Goal: Information Seeking & Learning: Understand process/instructions

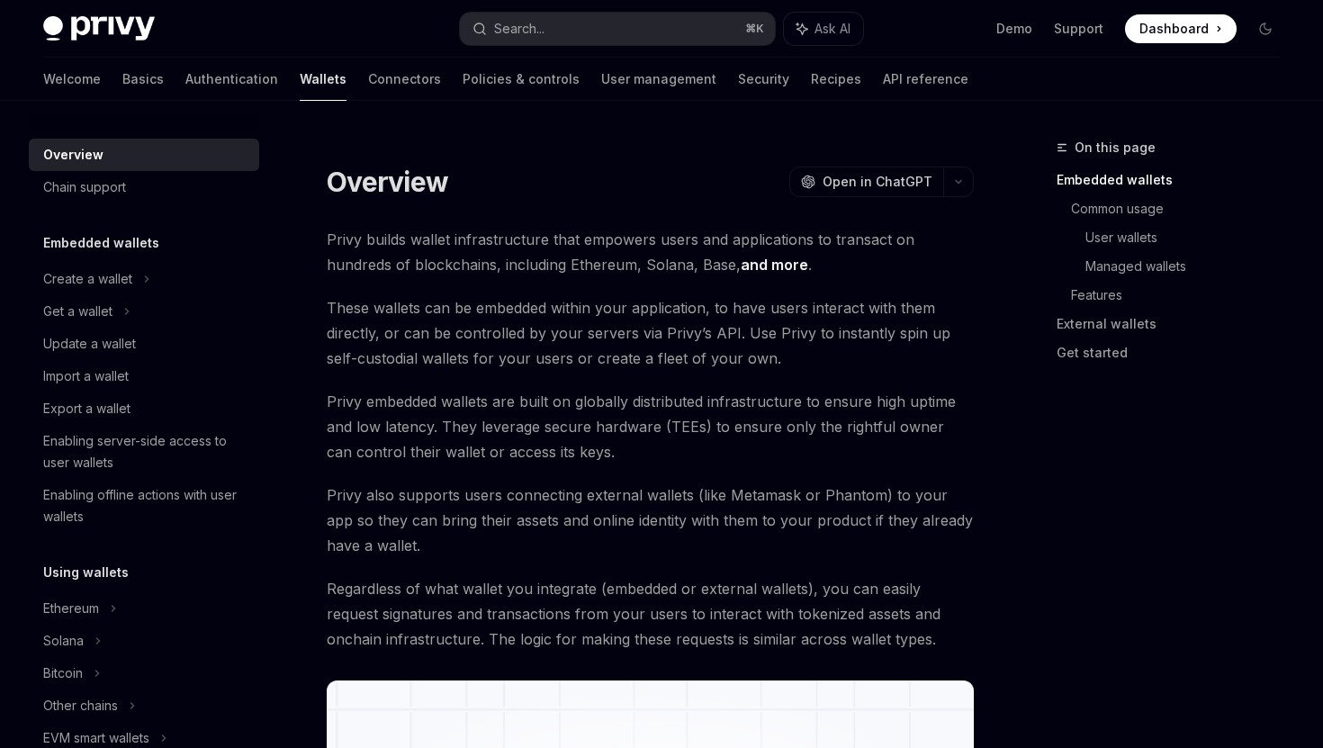
click at [745, 231] on span "Privy builds wallet infrastructure that empowers users and applications to tran…" at bounding box center [650, 252] width 647 height 50
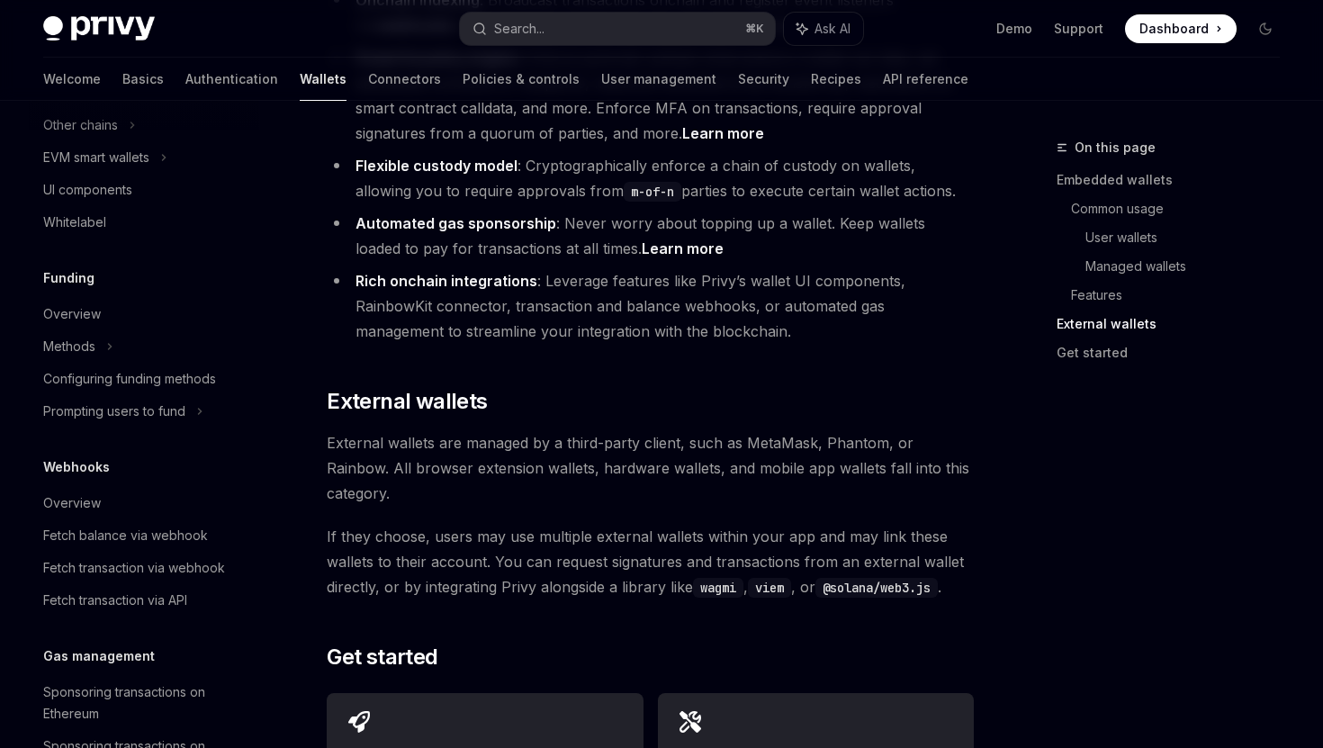
scroll to position [569, 0]
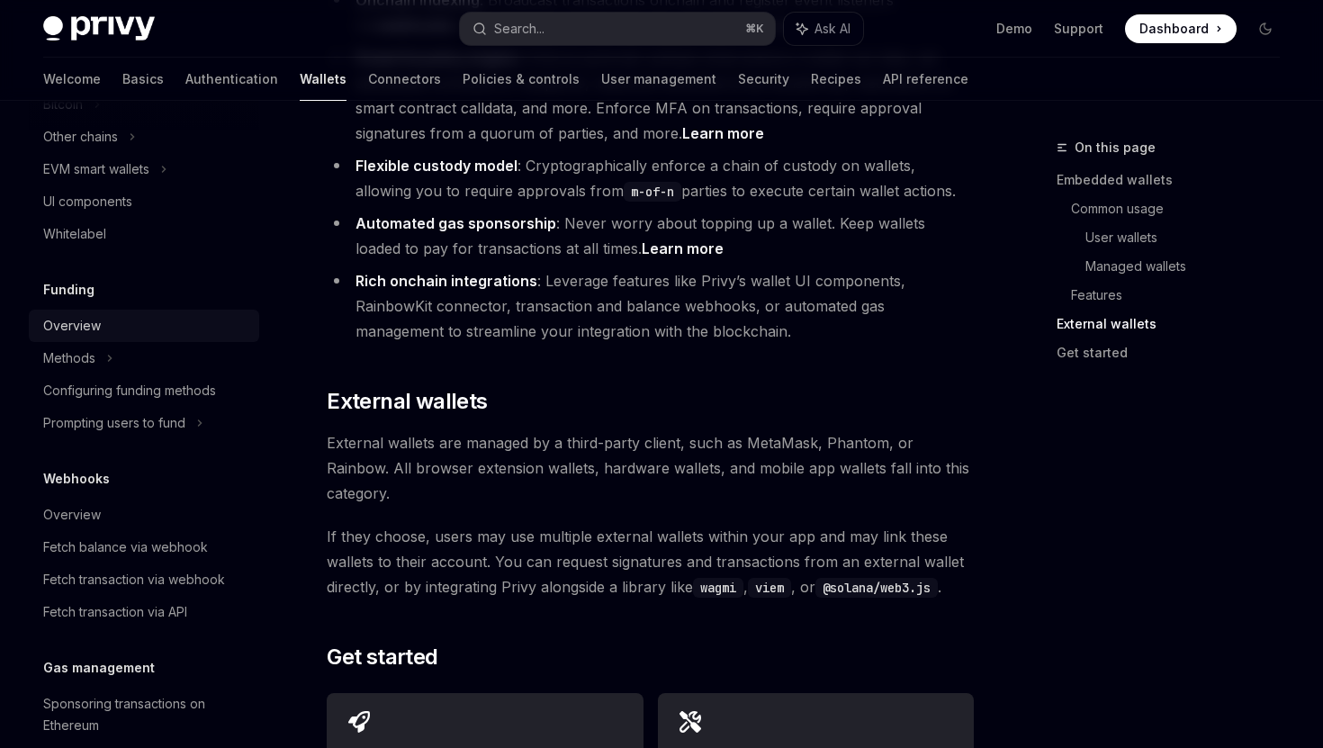
click at [78, 326] on div "Overview" at bounding box center [72, 326] width 58 height 22
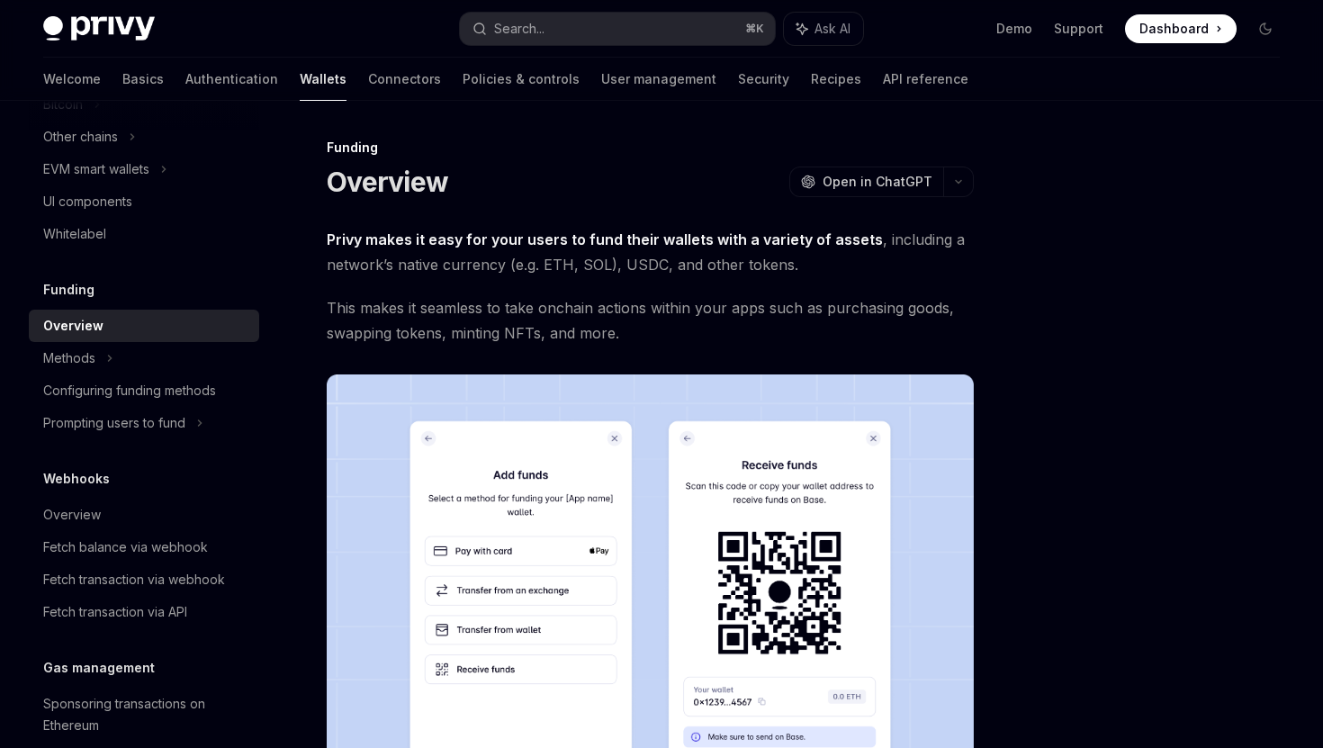
click at [544, 273] on span "Privy makes it easy for your users to fund their wallets with a variety of asse…" at bounding box center [650, 252] width 647 height 50
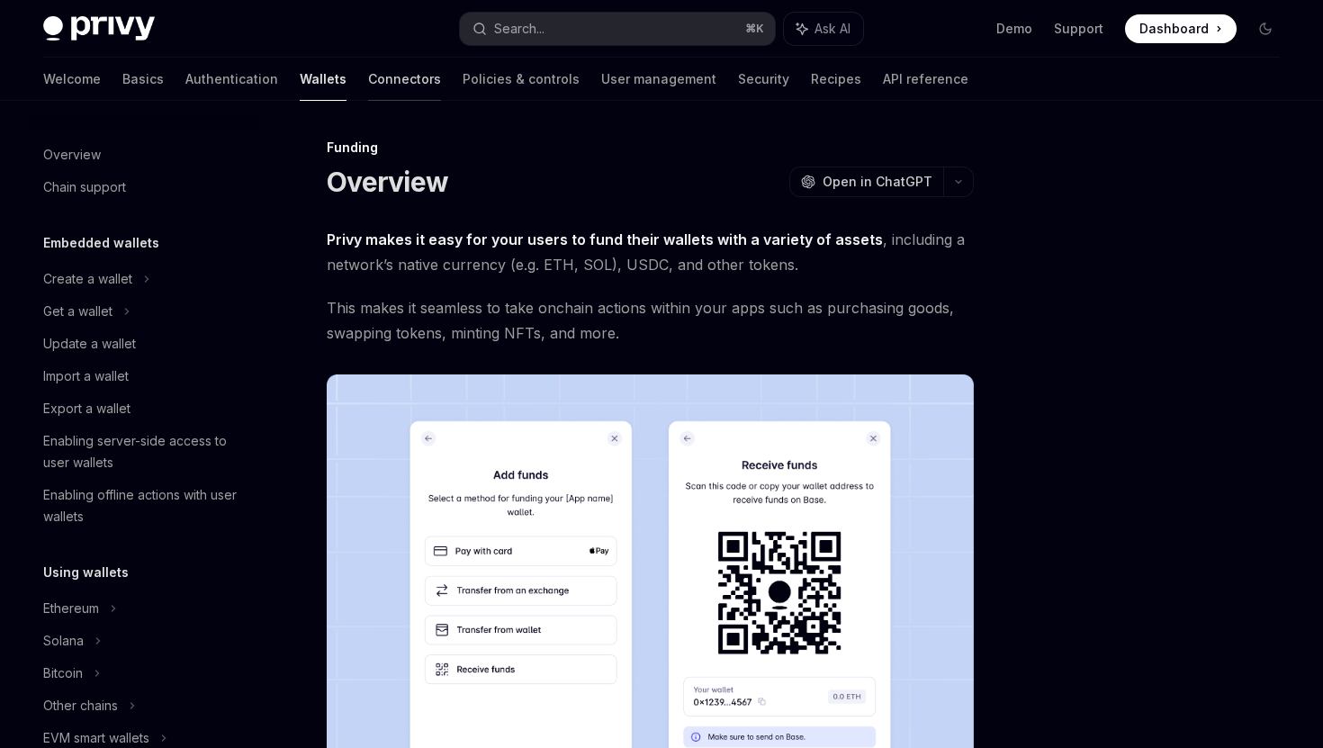
click at [368, 90] on link "Connectors" at bounding box center [404, 79] width 73 height 43
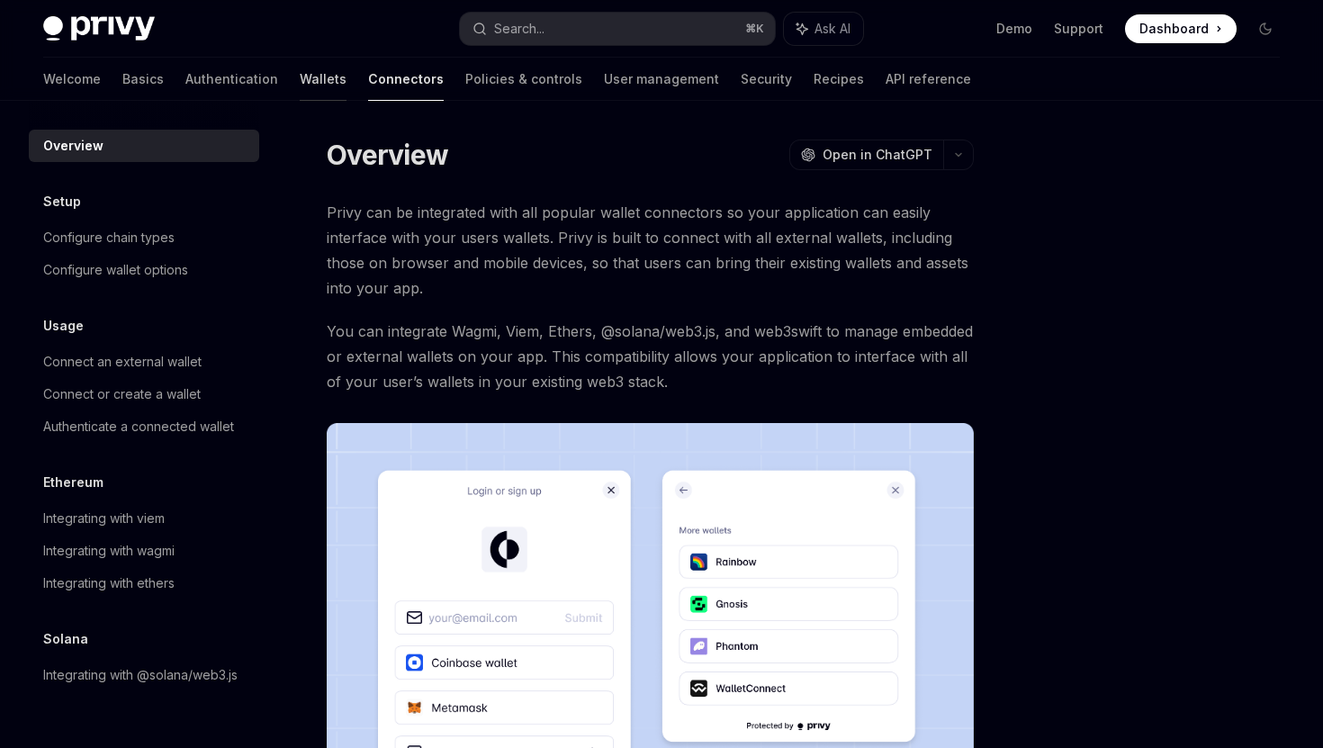
click at [300, 72] on link "Wallets" at bounding box center [323, 79] width 47 height 43
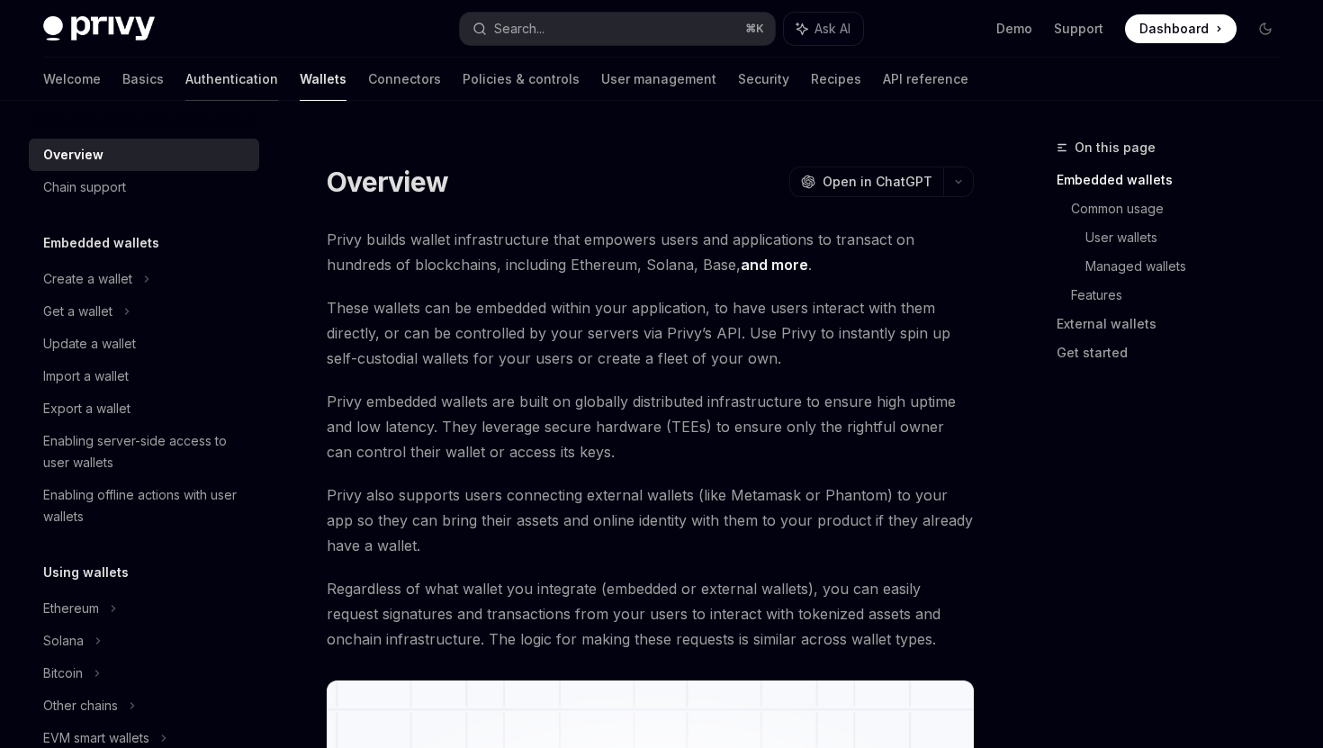
click at [185, 76] on link "Authentication" at bounding box center [231, 79] width 93 height 43
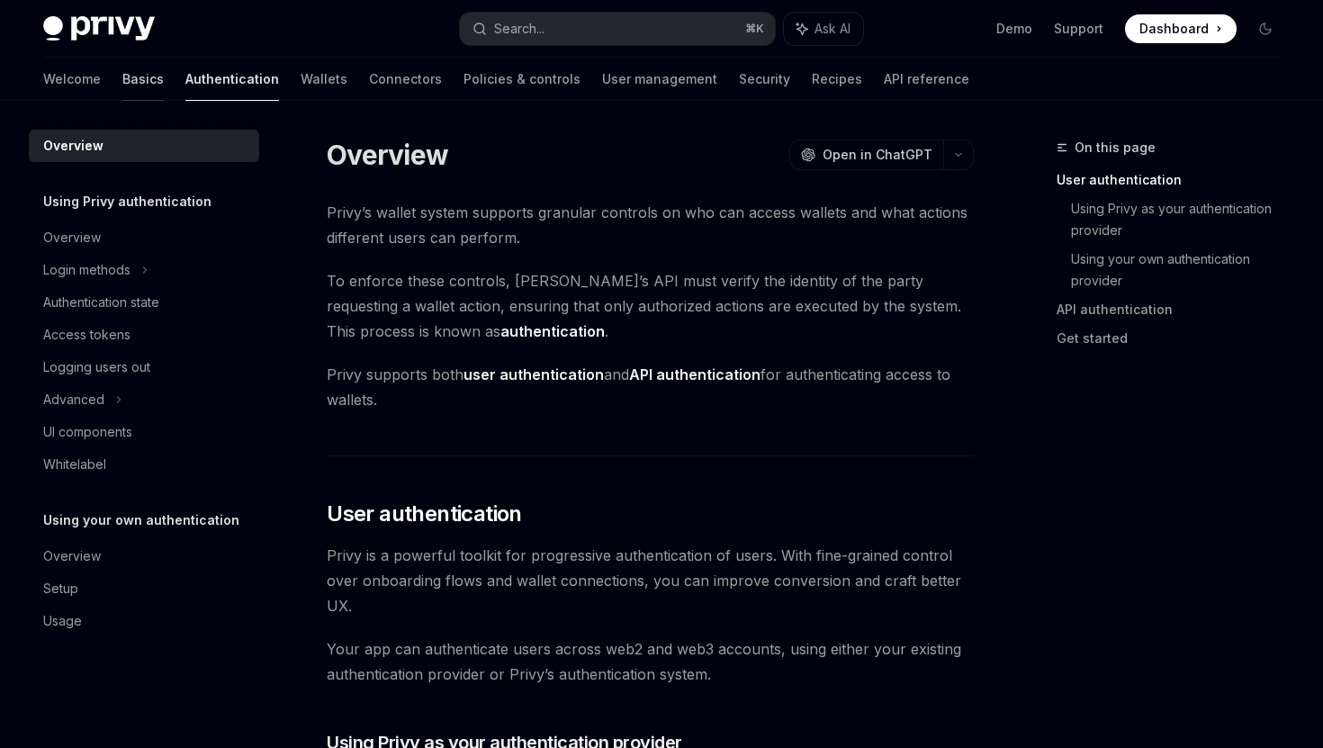
click at [122, 77] on link "Basics" at bounding box center [142, 79] width 41 height 43
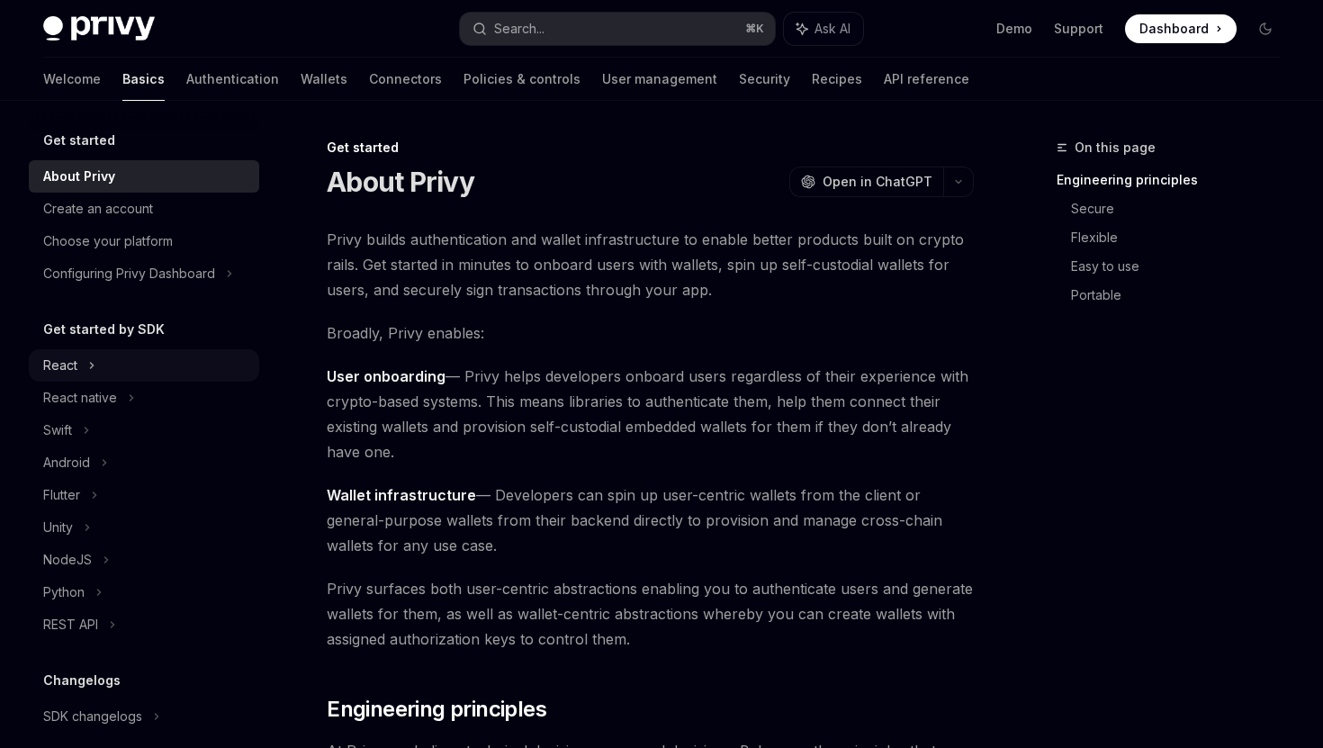
click at [76, 367] on div "React" at bounding box center [60, 366] width 34 height 22
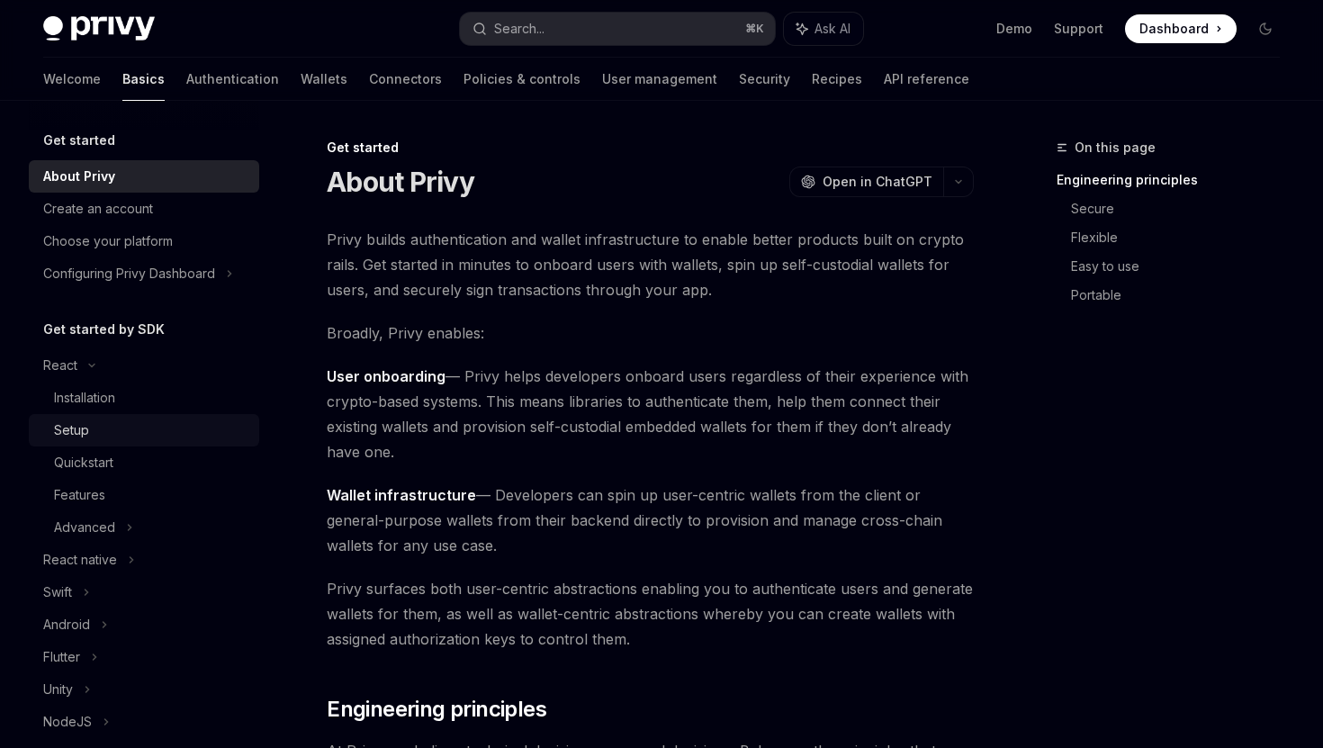
click at [93, 431] on div "Setup" at bounding box center [151, 430] width 194 height 22
type textarea "*"
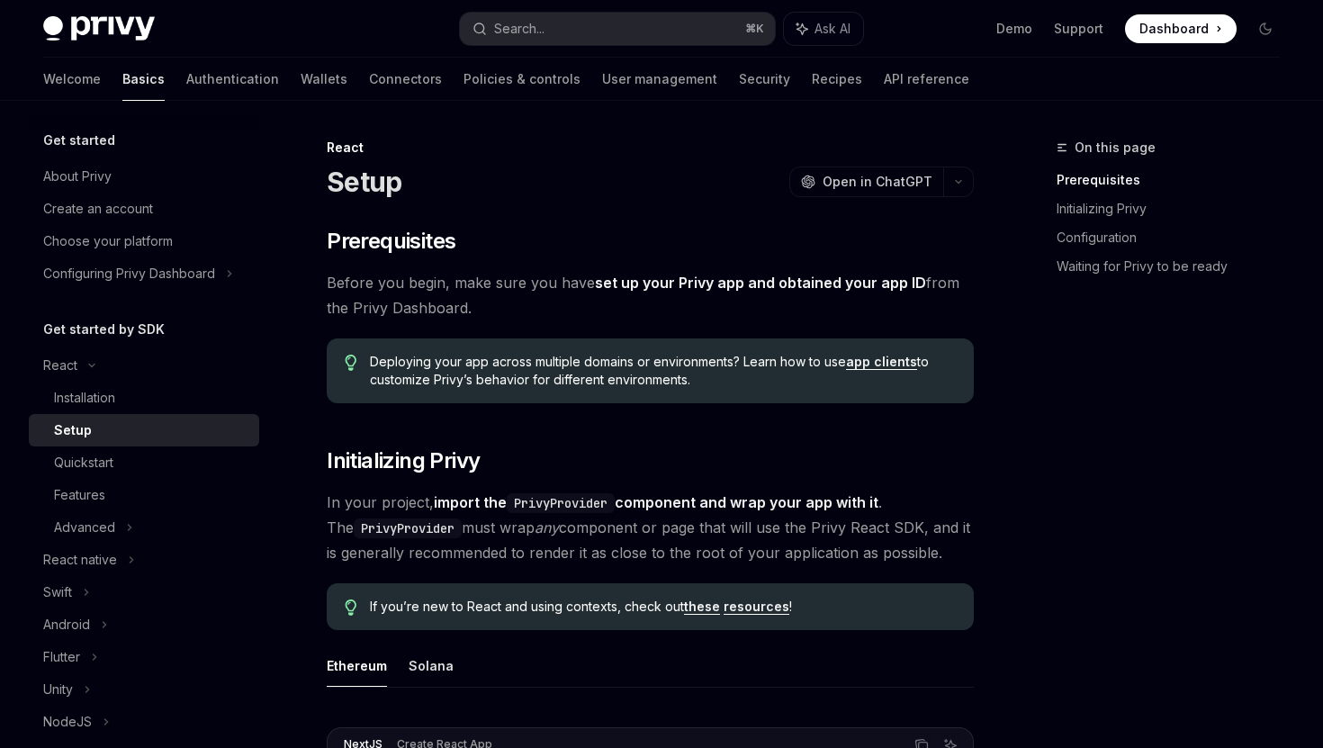
drag, startPoint x: 442, startPoint y: 407, endPoint x: 459, endPoint y: 406, distance: 17.1
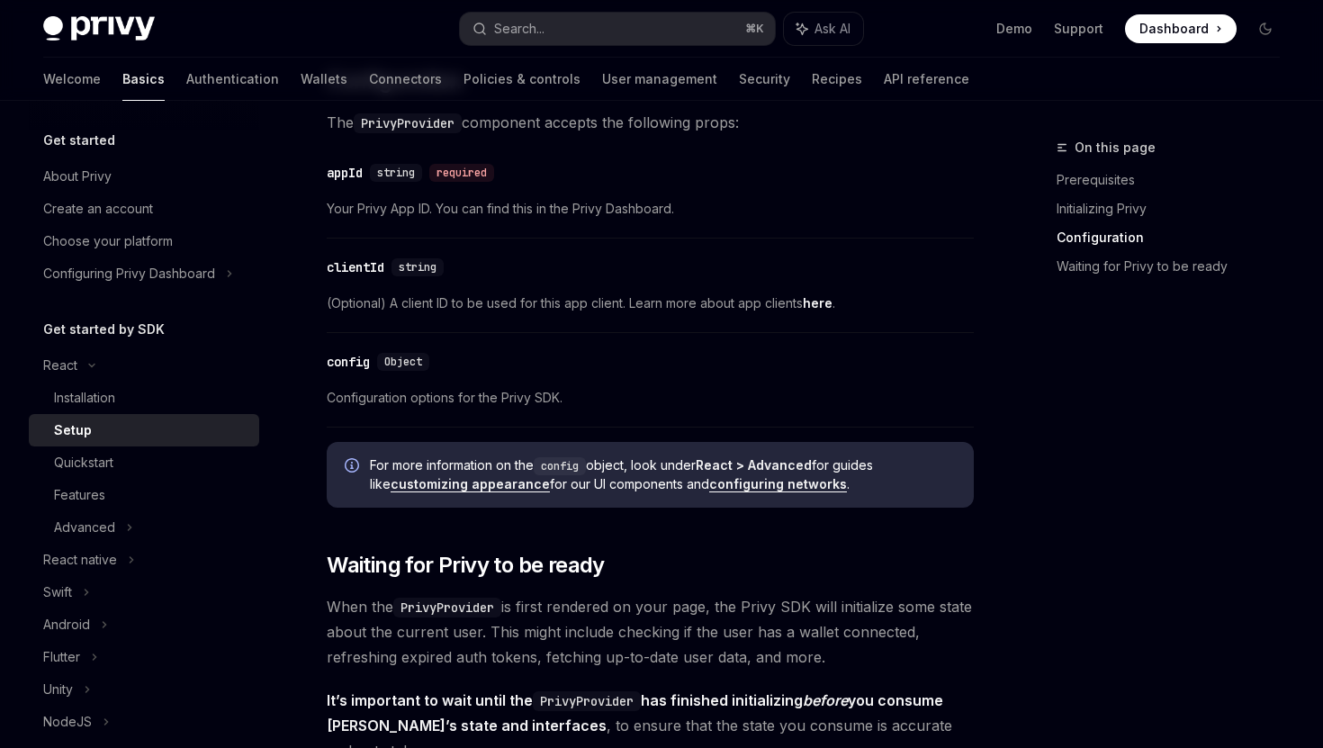
scroll to position [1278, 0]
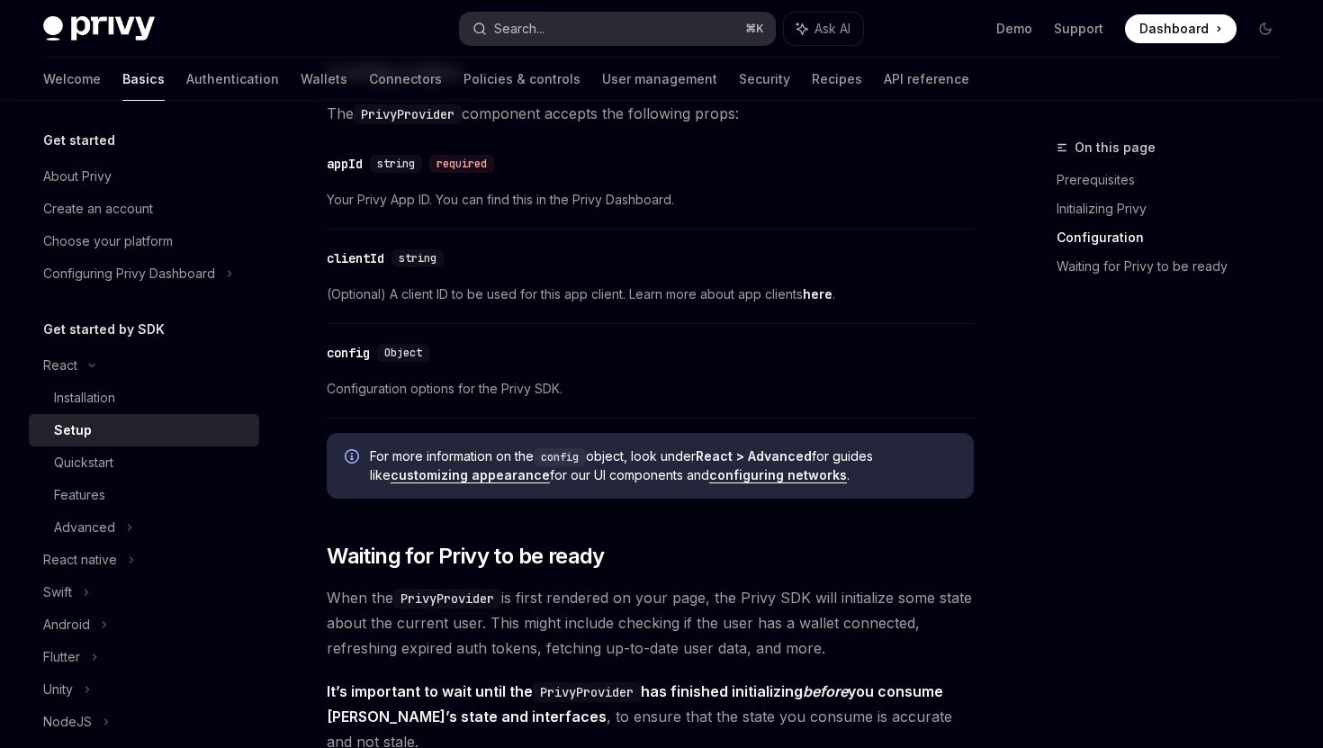
click at [602, 34] on button "Search... ⌘ K" at bounding box center [617, 29] width 314 height 32
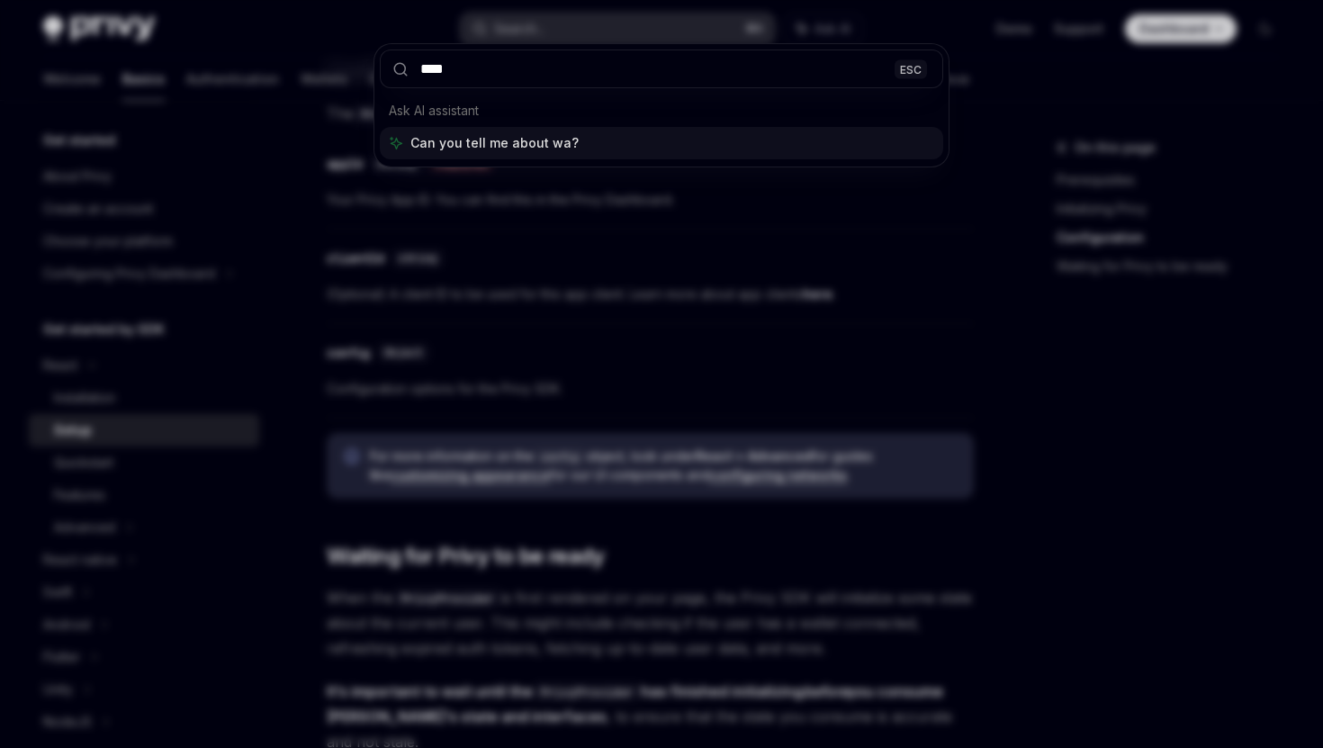
type input "*****"
type textarea "*"
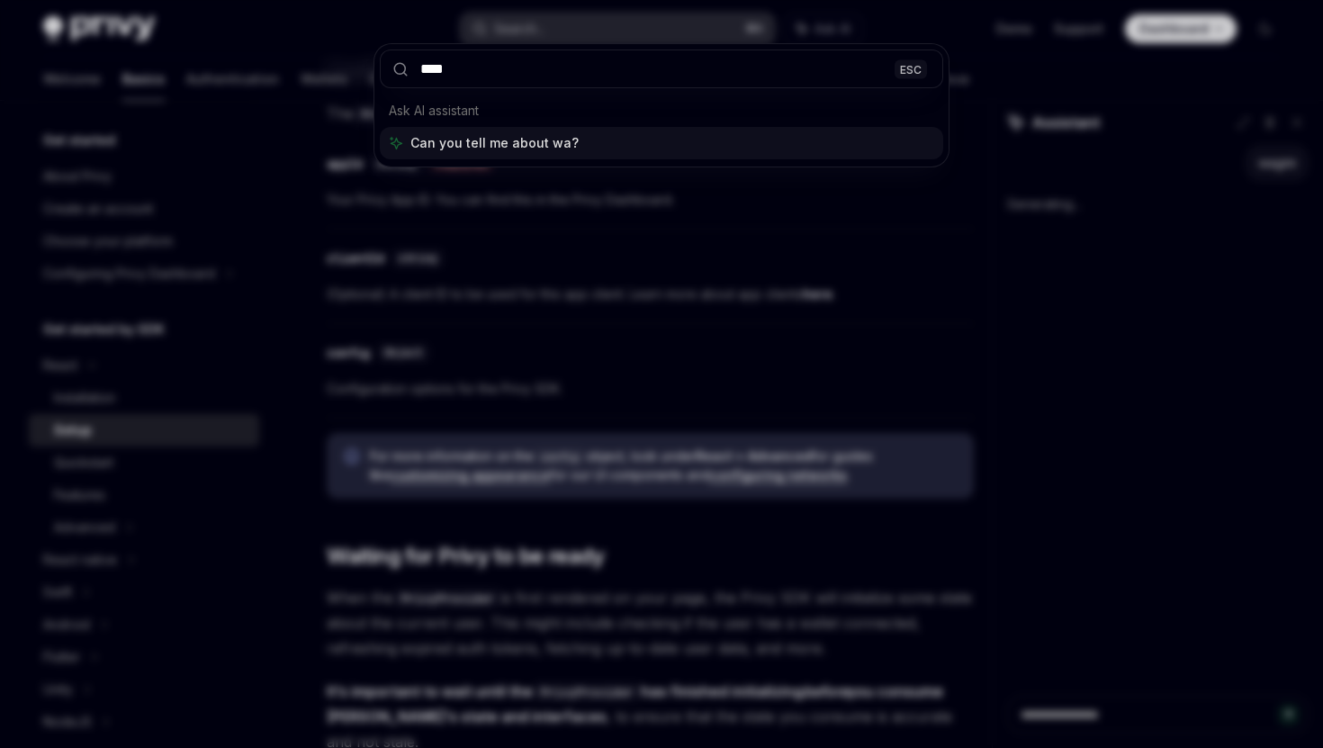
type input "*****"
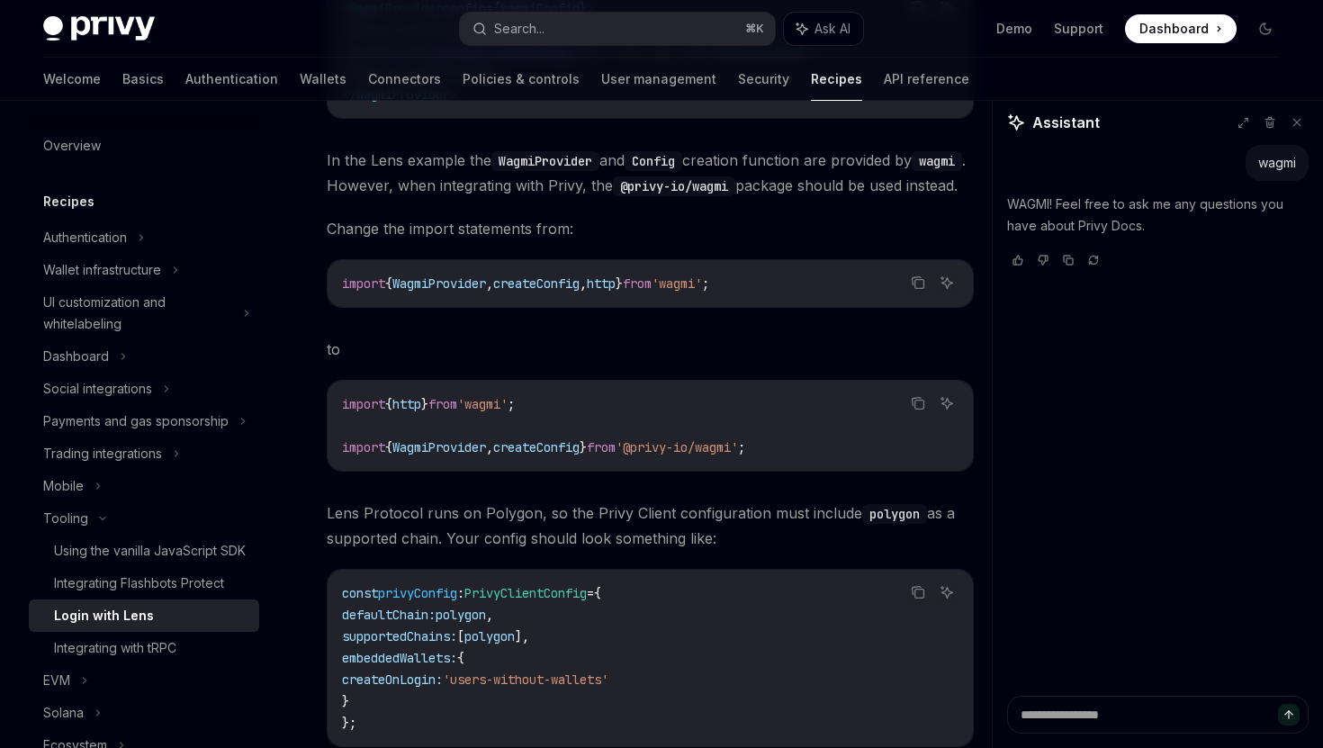
scroll to position [702, 0]
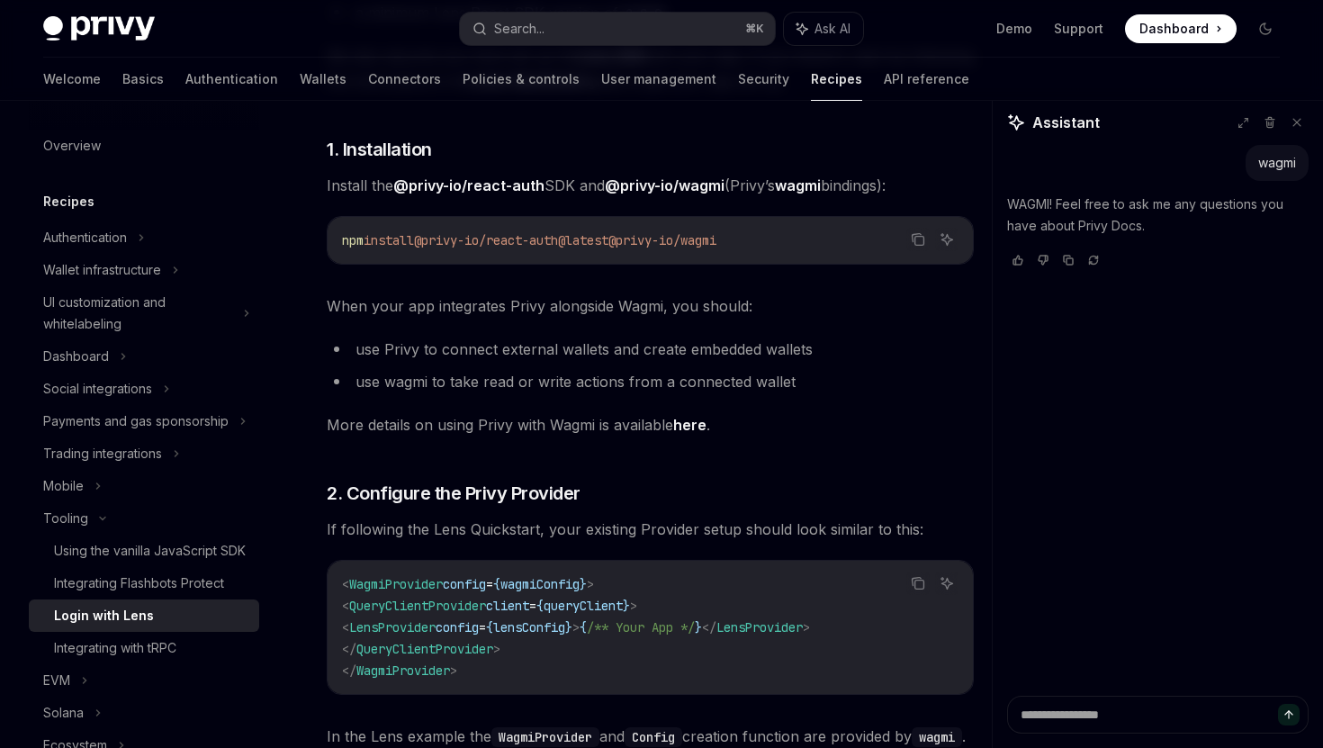
drag, startPoint x: 795, startPoint y: 419, endPoint x: 809, endPoint y: 427, distance: 16.1
click at [795, 422] on span "More details on using Privy with Wagmi is available here ." at bounding box center [650, 424] width 647 height 25
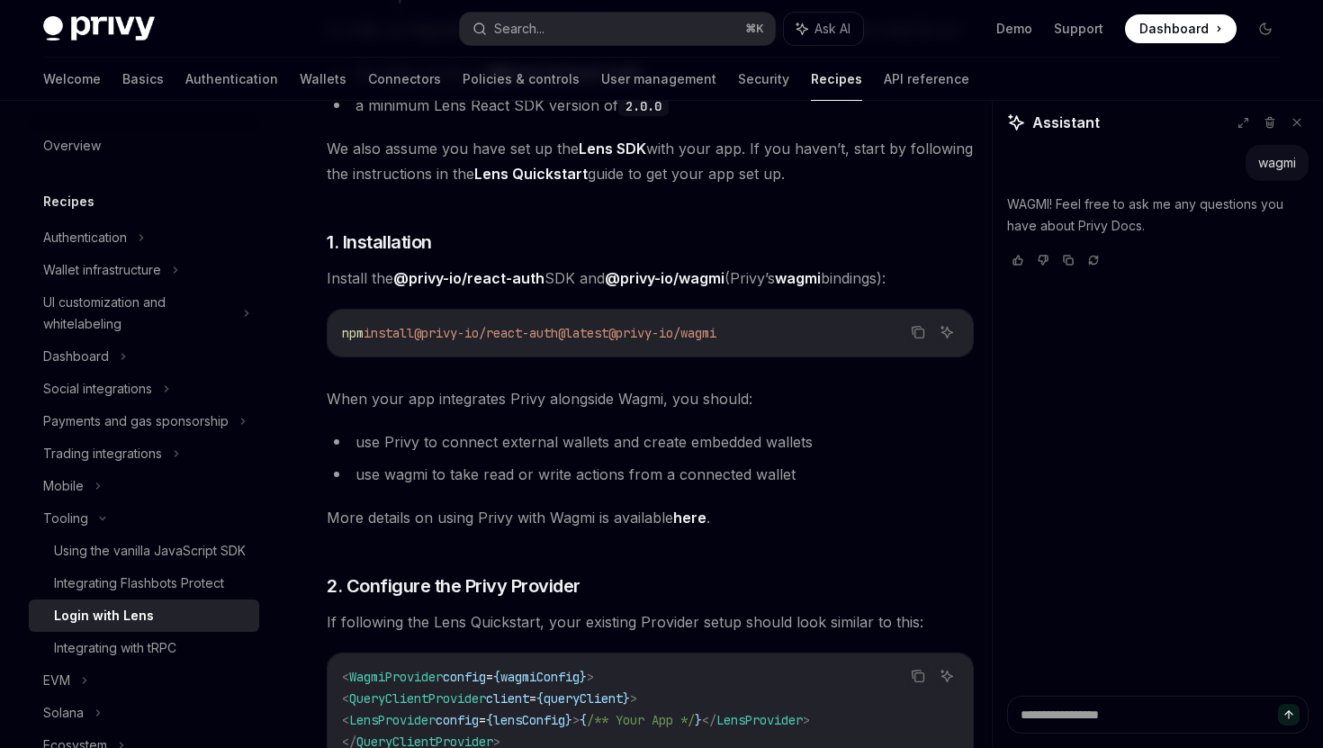
scroll to position [0, 0]
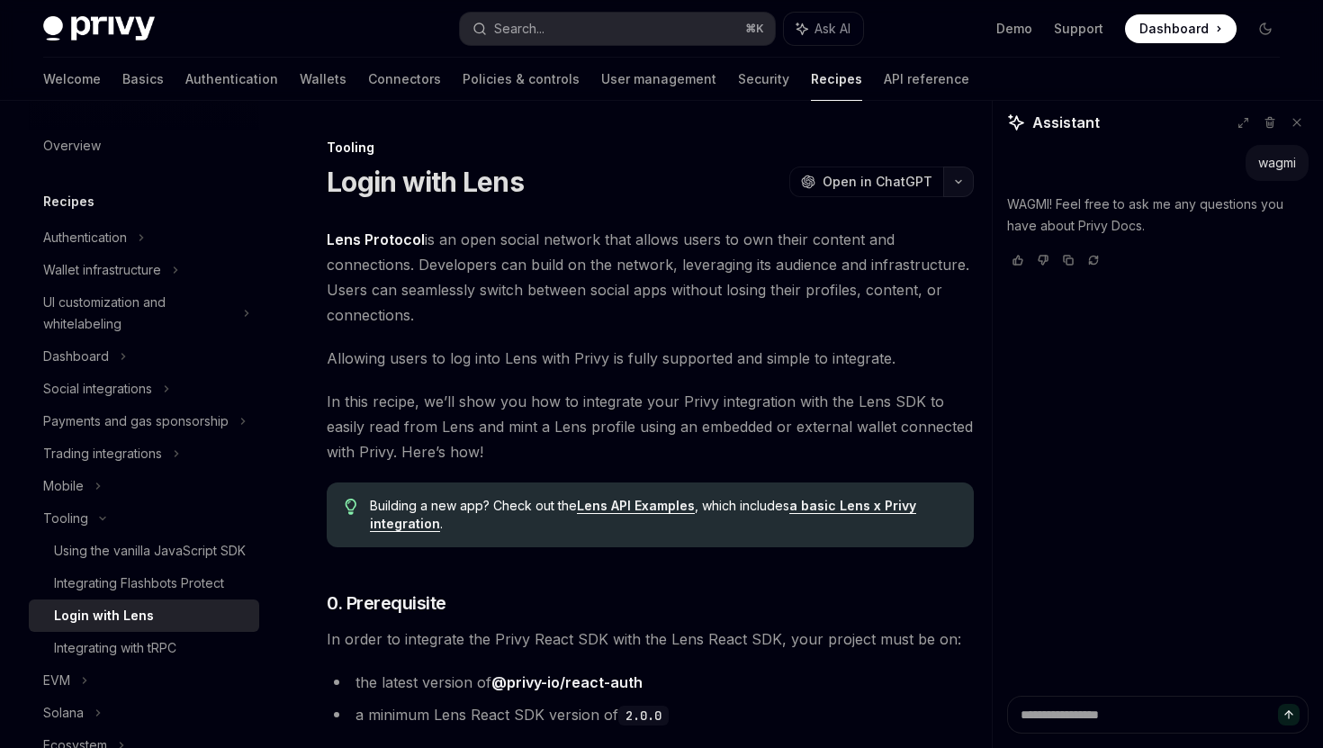
click at [951, 188] on button "button" at bounding box center [958, 182] width 31 height 31
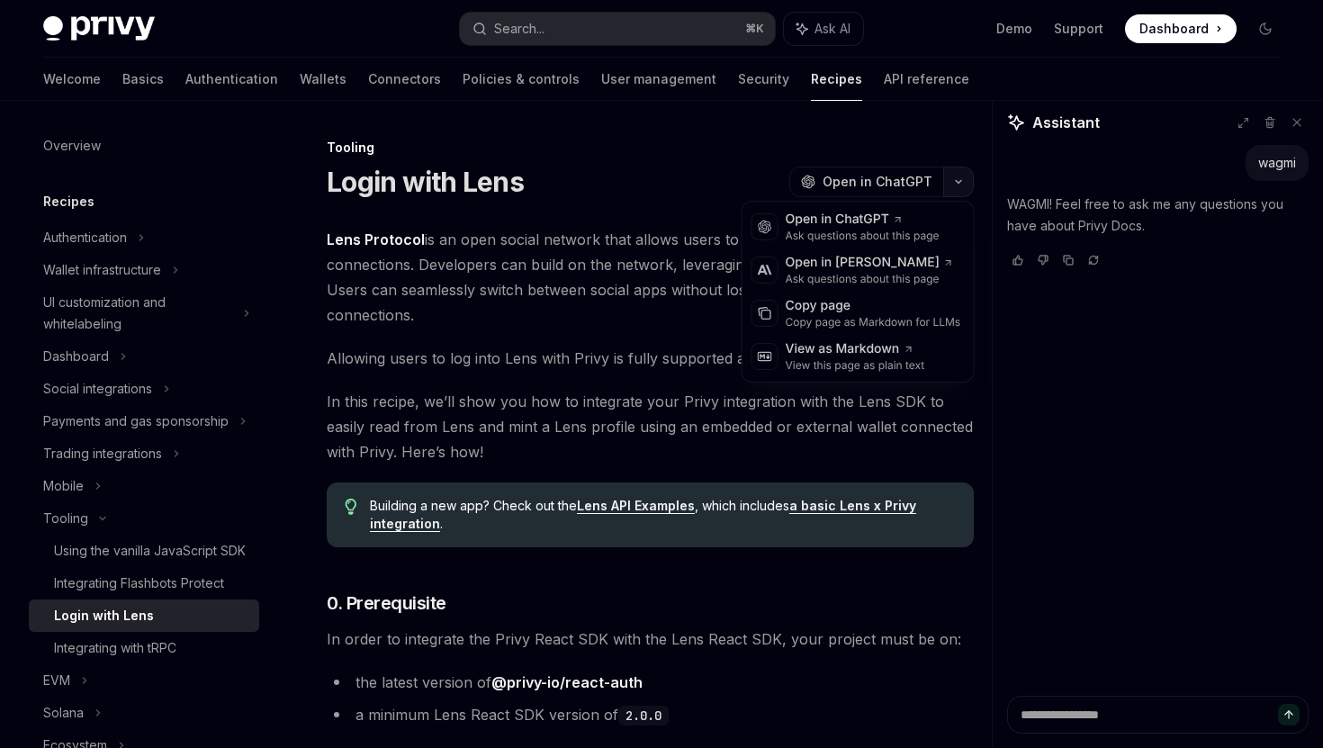
click at [951, 189] on button "button" at bounding box center [958, 182] width 31 height 31
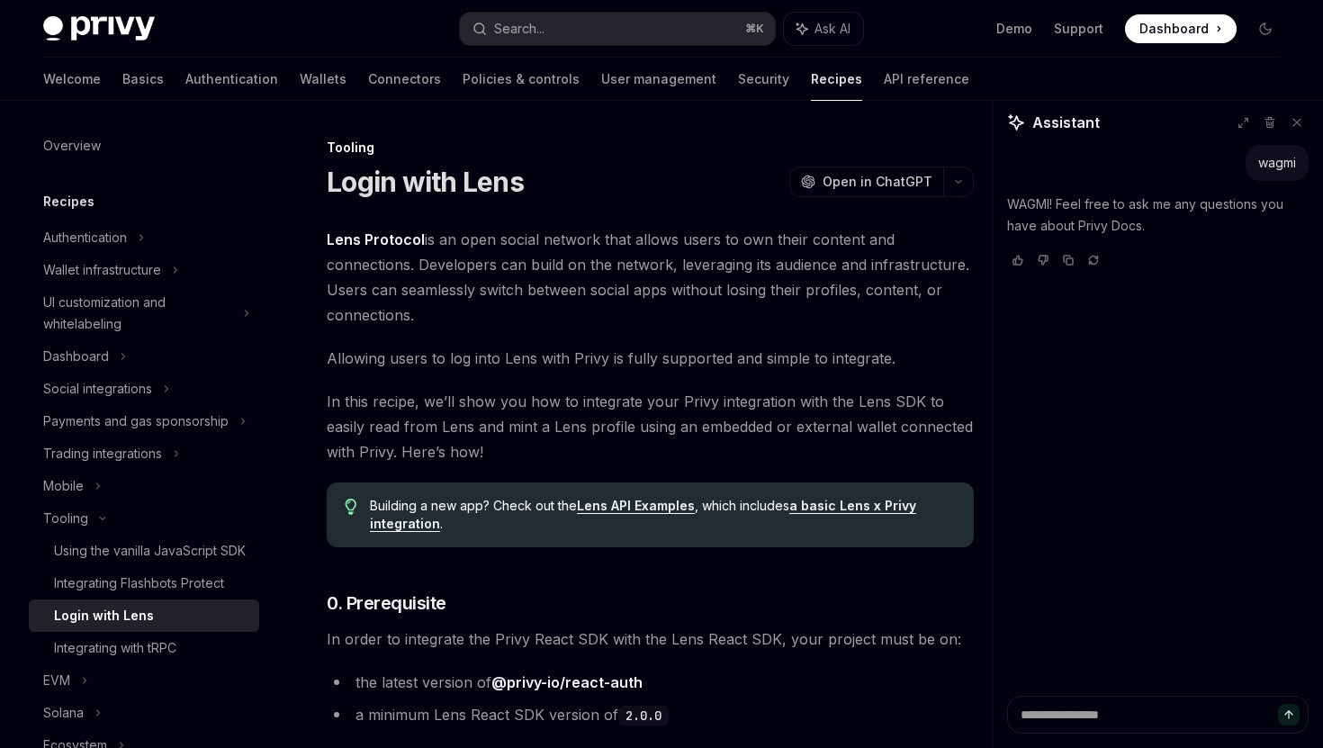
click at [973, 251] on span "Lens Protocol is an open social network that allows users to own their content …" at bounding box center [650, 277] width 647 height 101
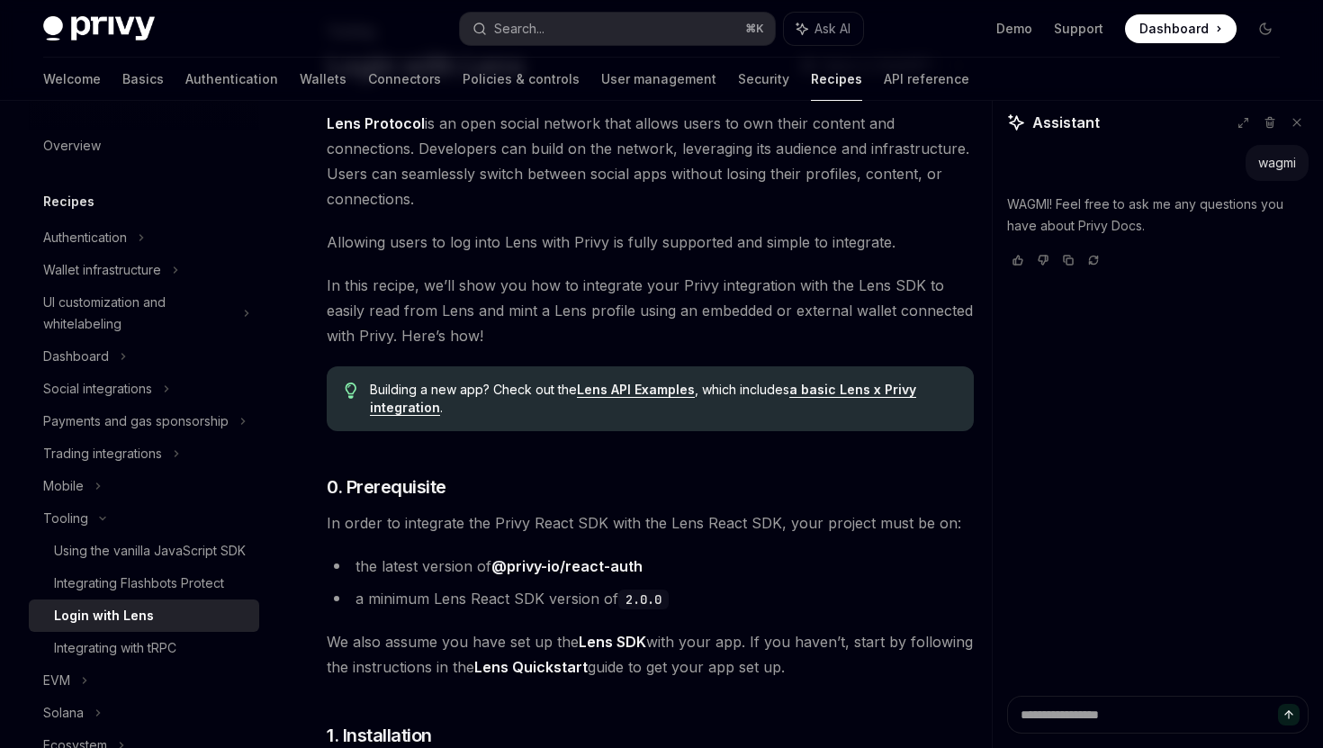
scroll to position [120, 0]
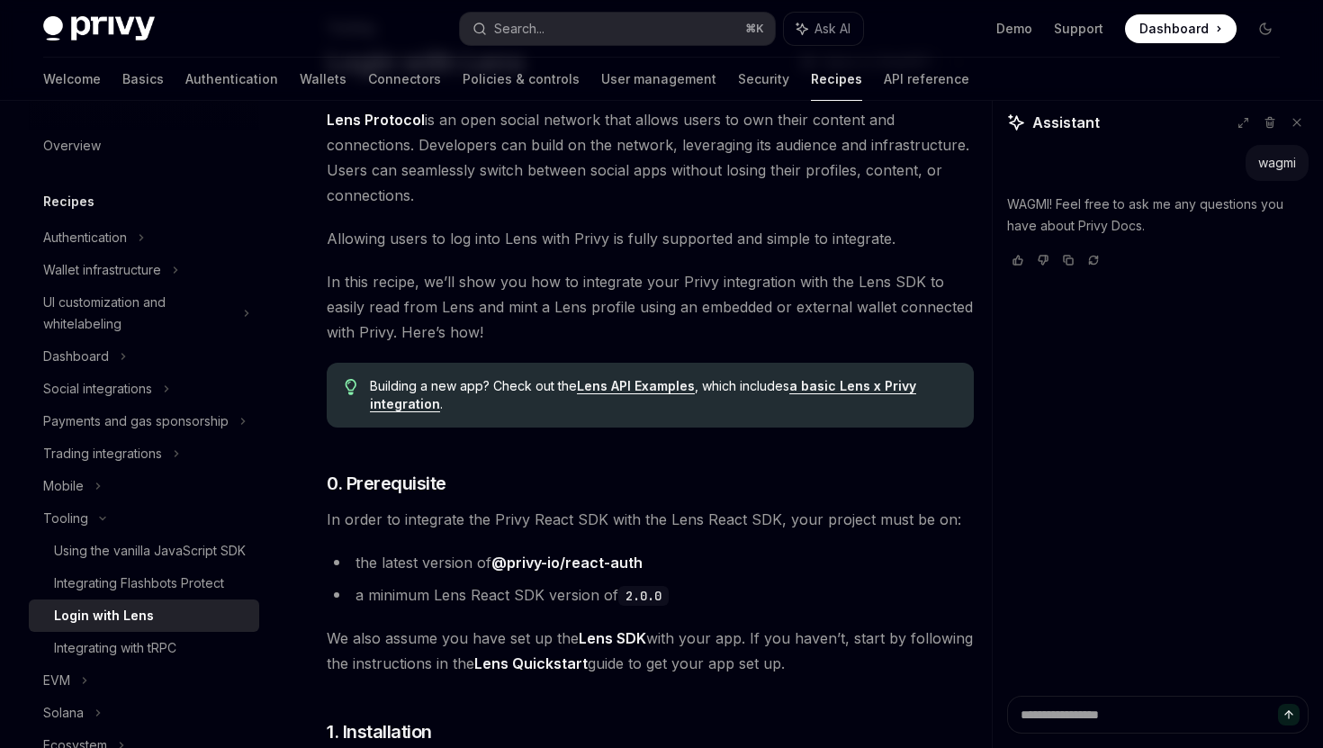
click at [994, 359] on div "wagmi WAGMI! Feel free to ask me any questions you have about Privy Docs." at bounding box center [1158, 420] width 330 height 551
drag, startPoint x: 992, startPoint y: 361, endPoint x: 1012, endPoint y: 361, distance: 19.8
click at [1012, 361] on div "Assistant wagmi WAGMI! Feel free to ask me any questions you have about Privy D…" at bounding box center [1157, 424] width 331 height 647
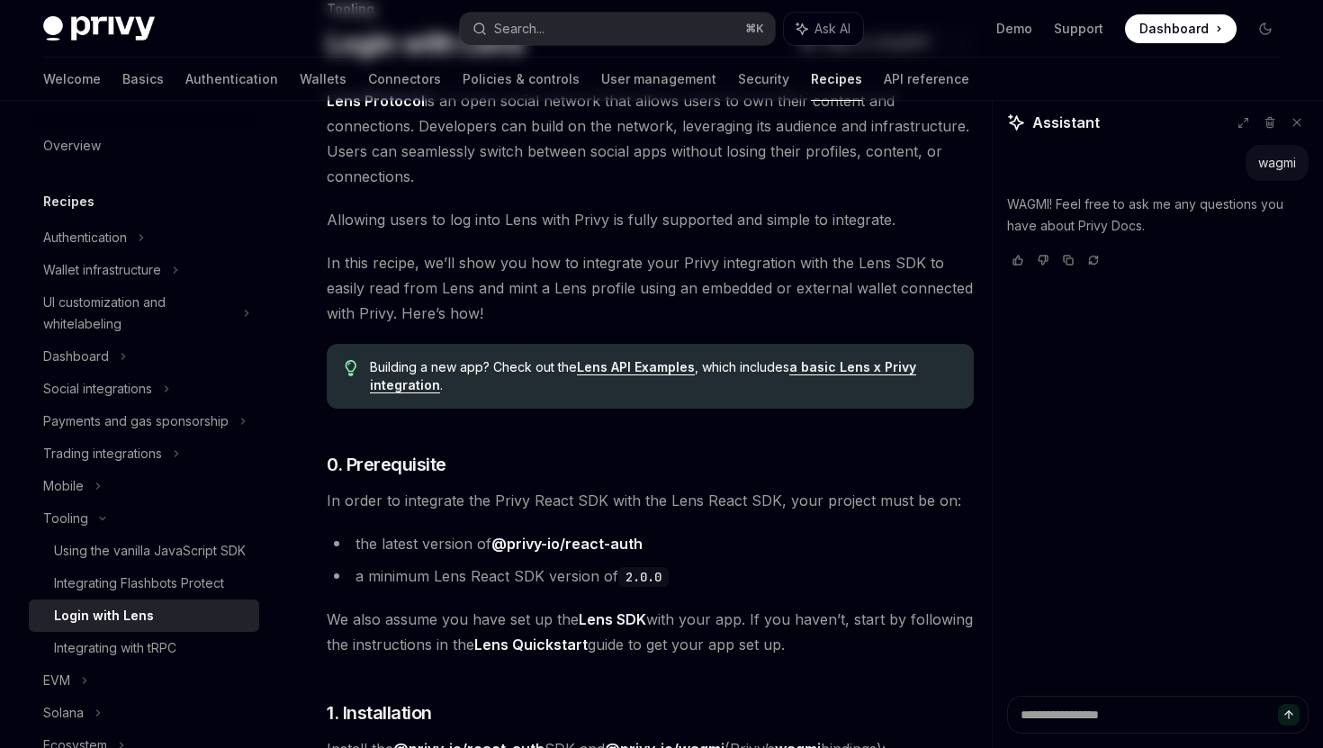
scroll to position [0, 0]
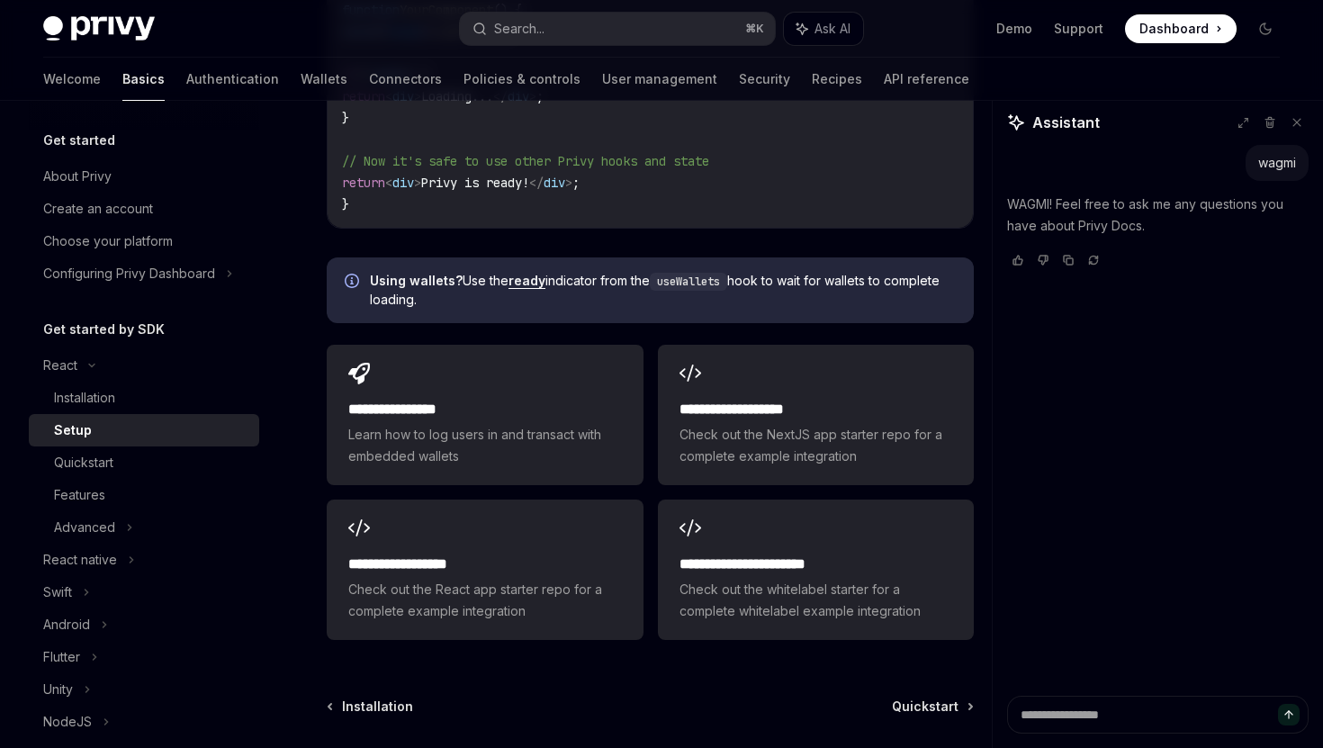
scroll to position [2203, 0]
click at [164, 455] on div "Quickstart" at bounding box center [151, 463] width 194 height 22
type textarea "*"
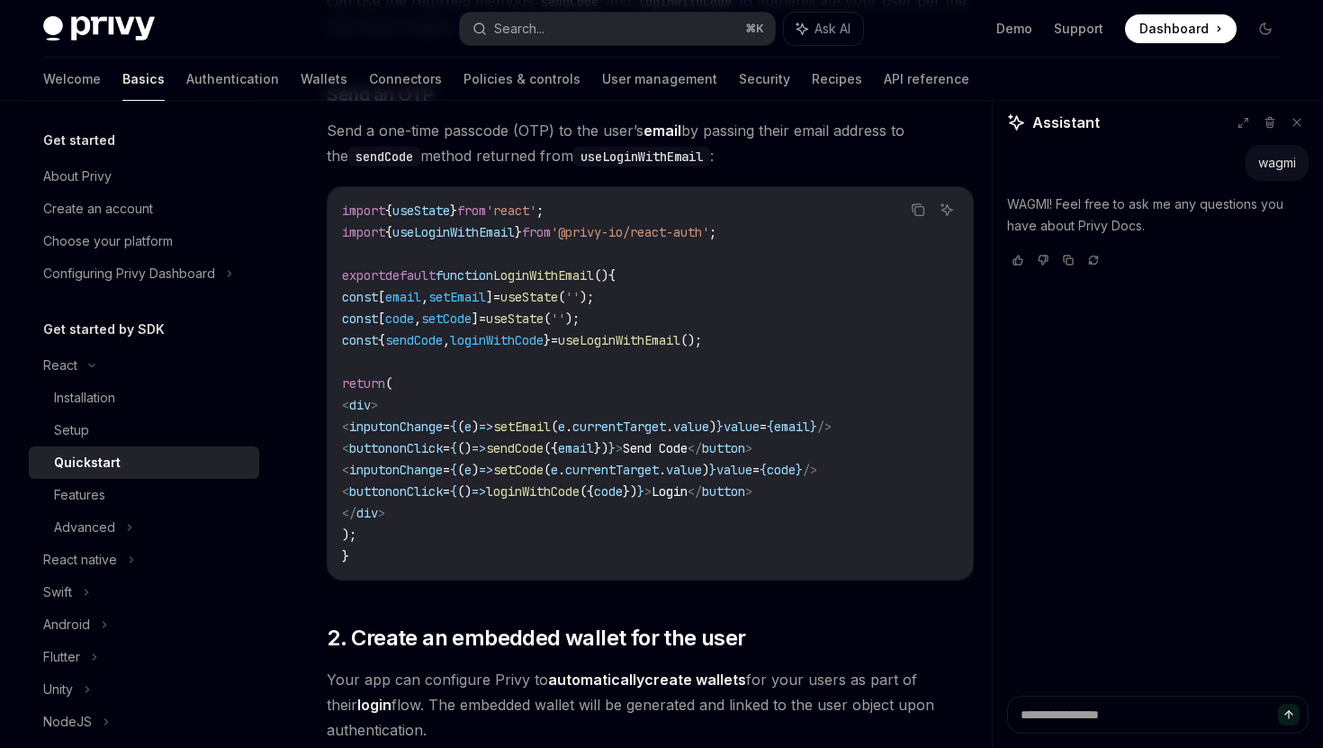
scroll to position [791, 0]
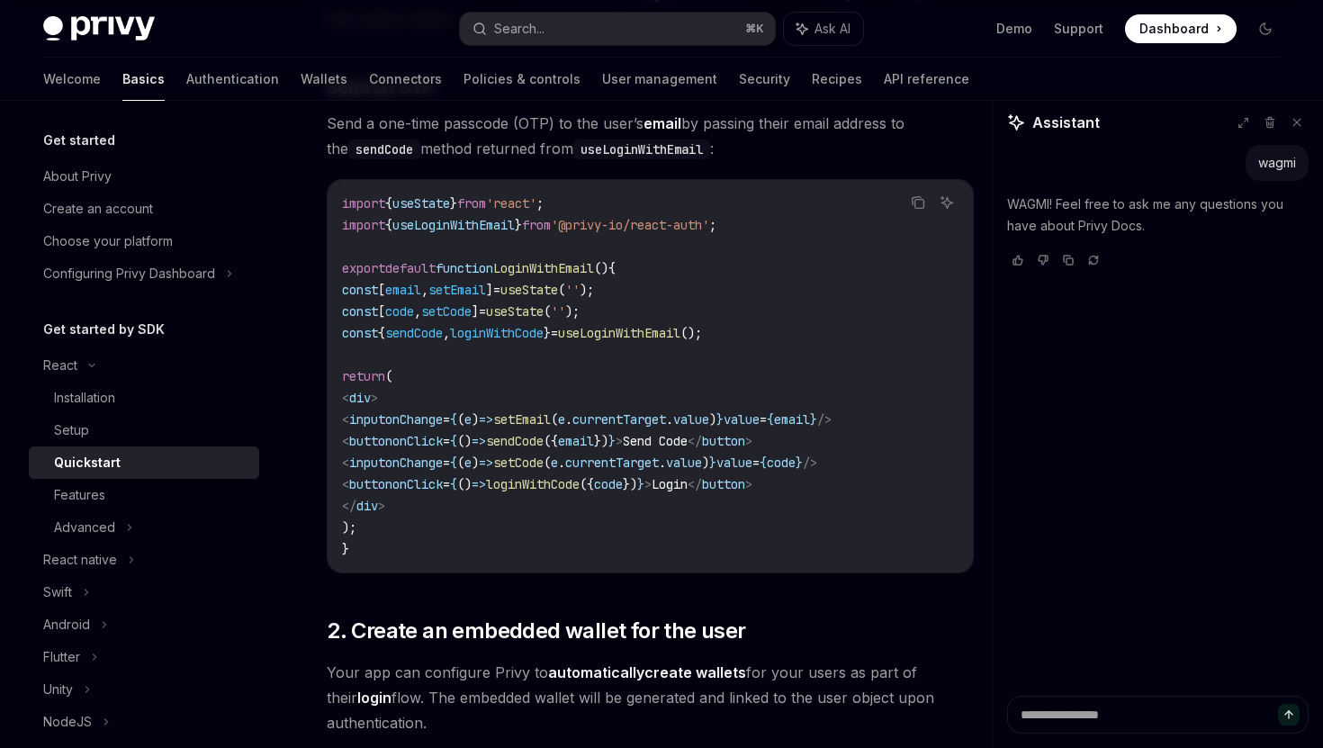
click at [984, 328] on div "On this page 0. Prerequisites 1. Enable a user to log in via email Send an OTP …" at bounding box center [661, 561] width 1265 height 2503
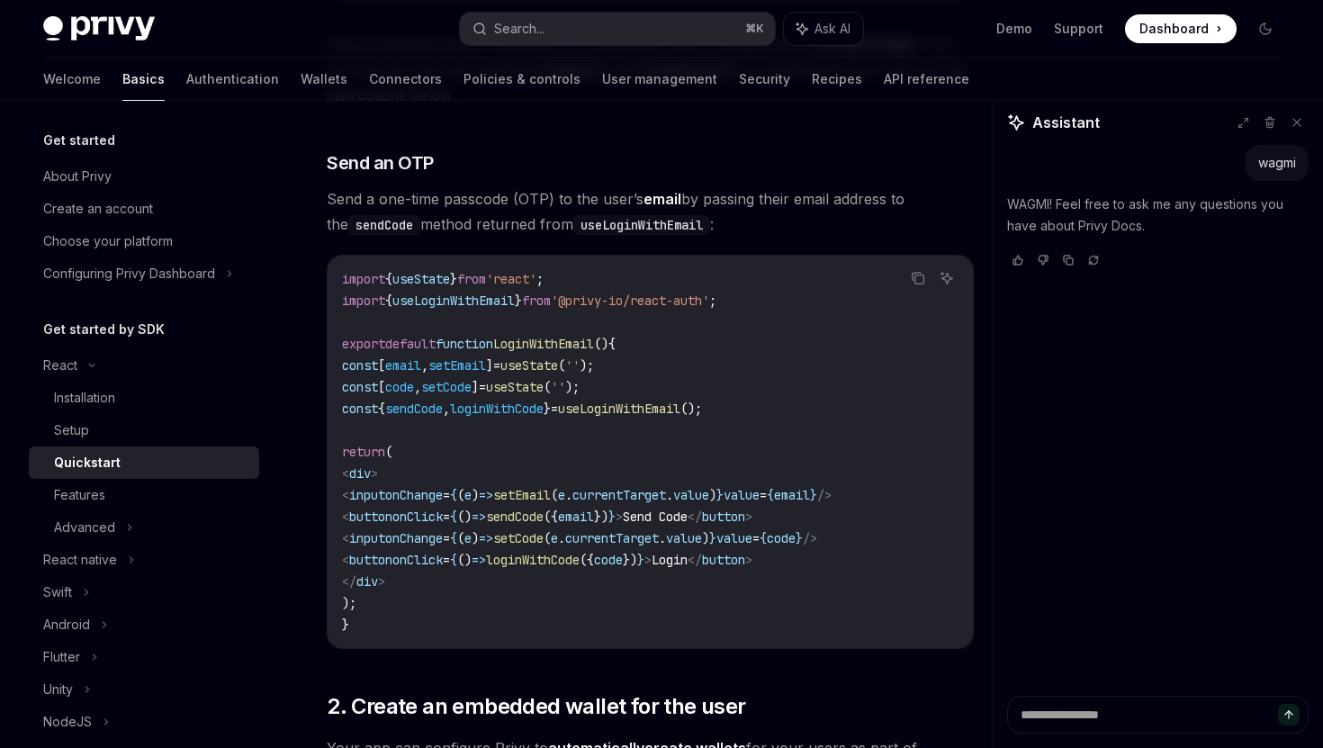
scroll to position [726, 0]
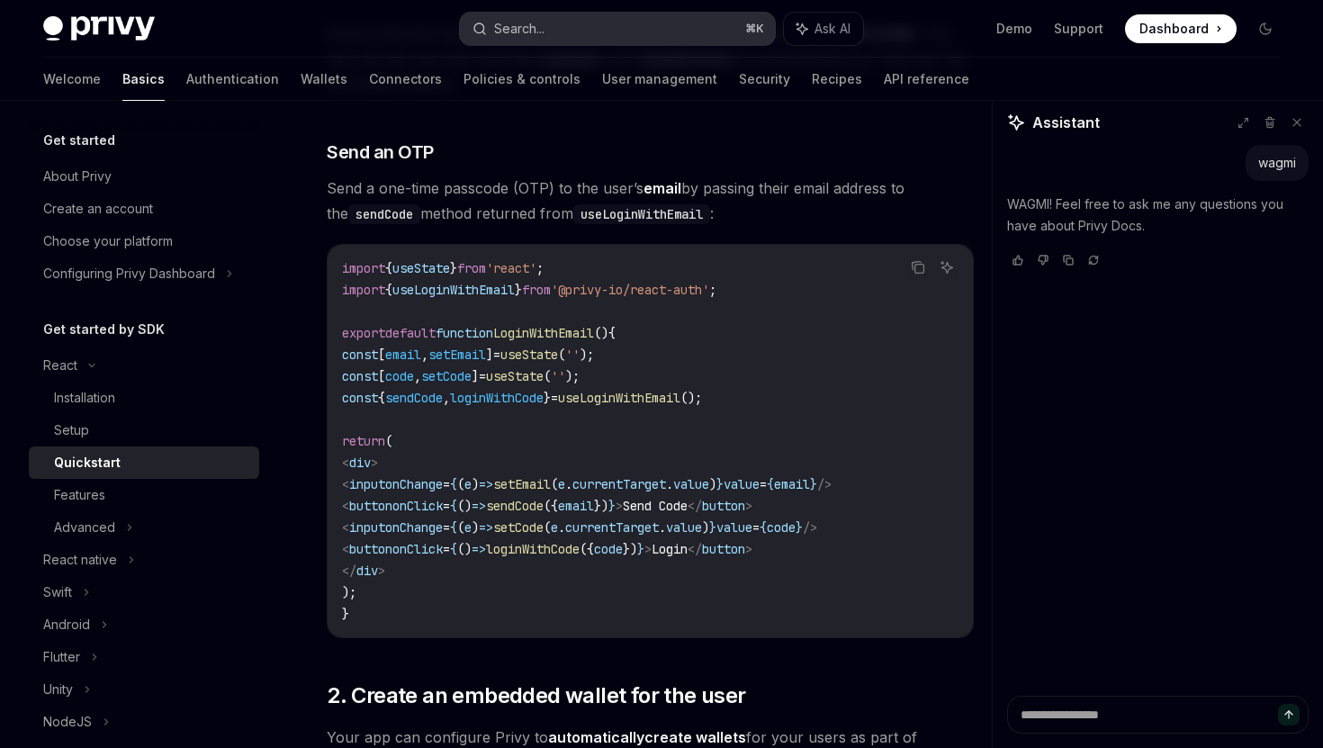
click at [695, 28] on button "Search... ⌘ K" at bounding box center [617, 29] width 314 height 32
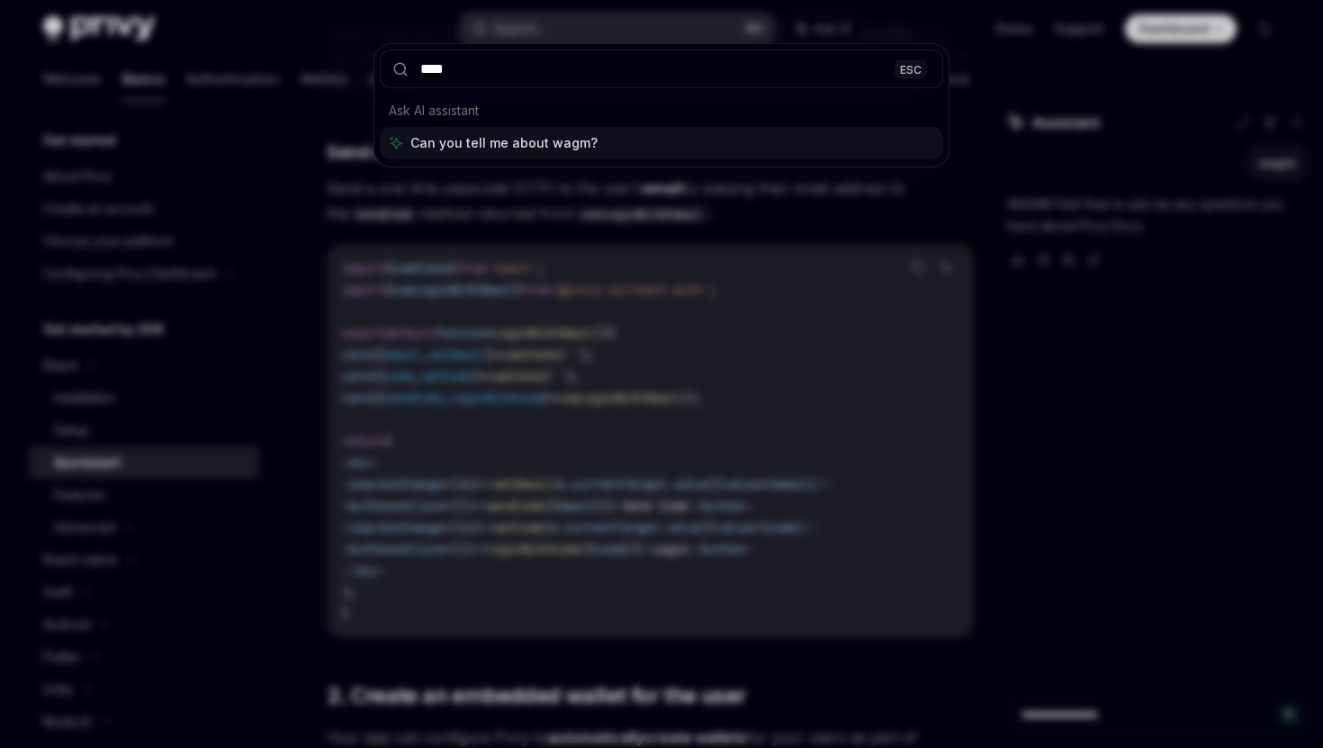
type input "*****"
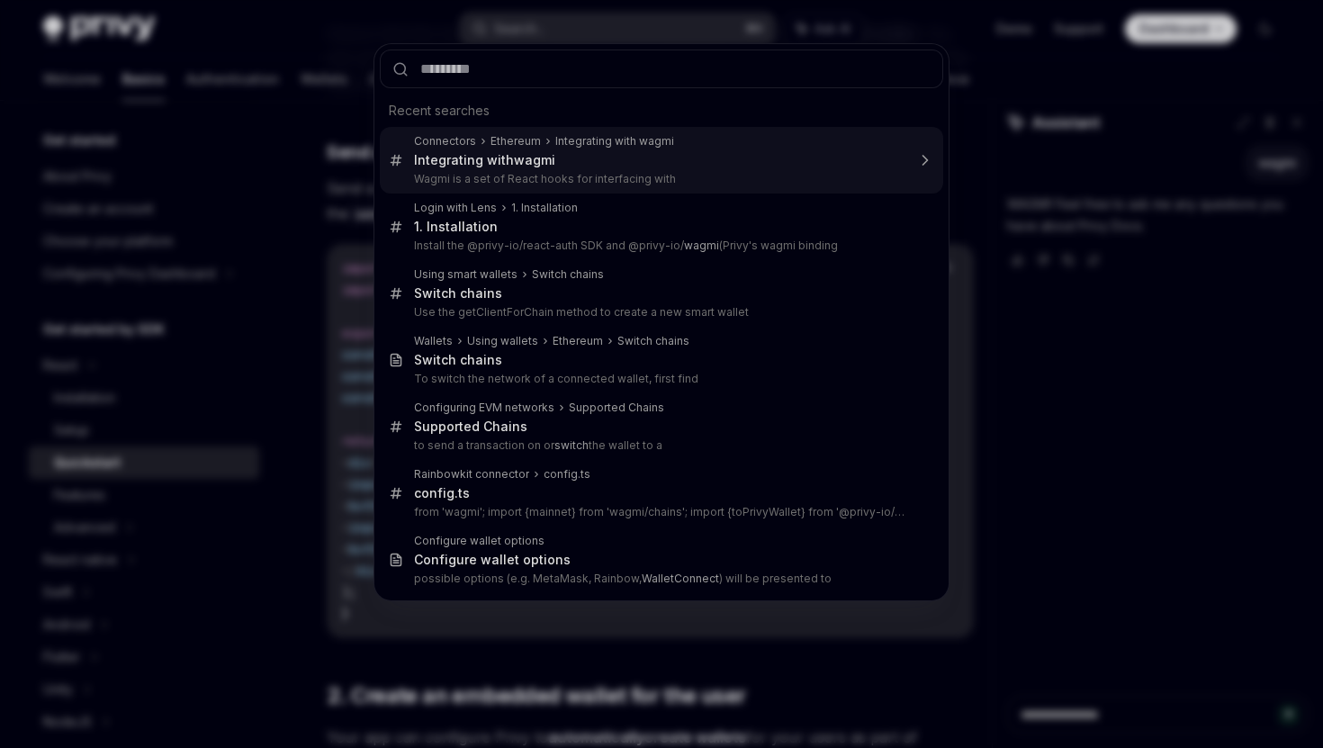
type textarea "*"
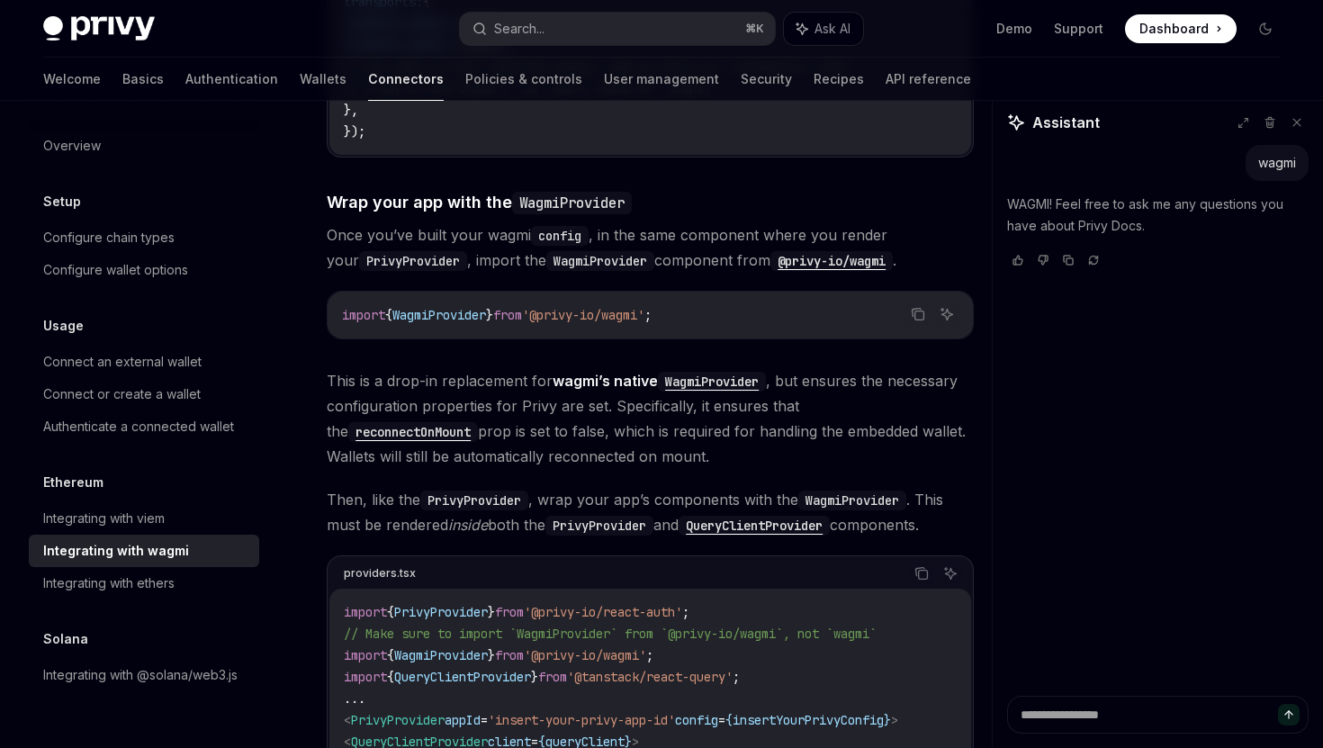
scroll to position [2380, 0]
click at [478, 421] on code "reconnectOnMount" at bounding box center [413, 431] width 130 height 20
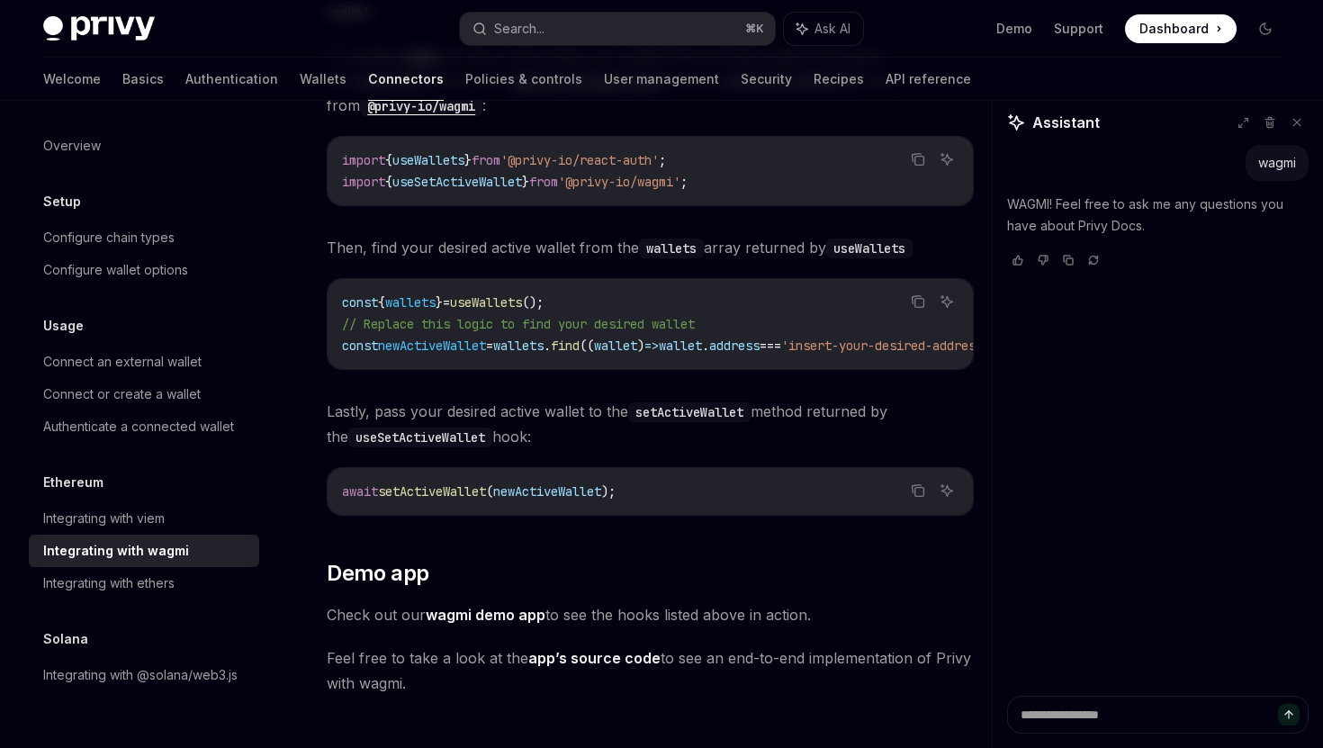
scroll to position [5007, 0]
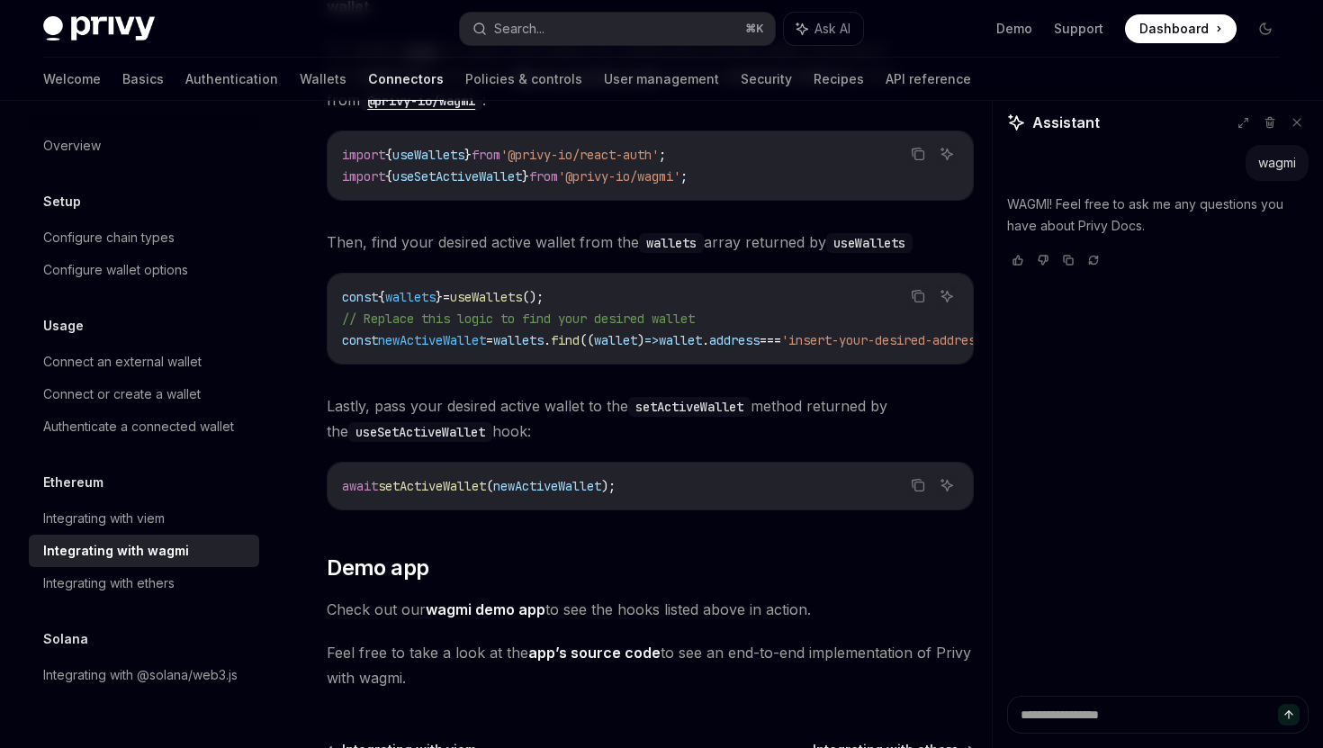
click at [495, 603] on link "wagmi demo app" at bounding box center [486, 609] width 120 height 19
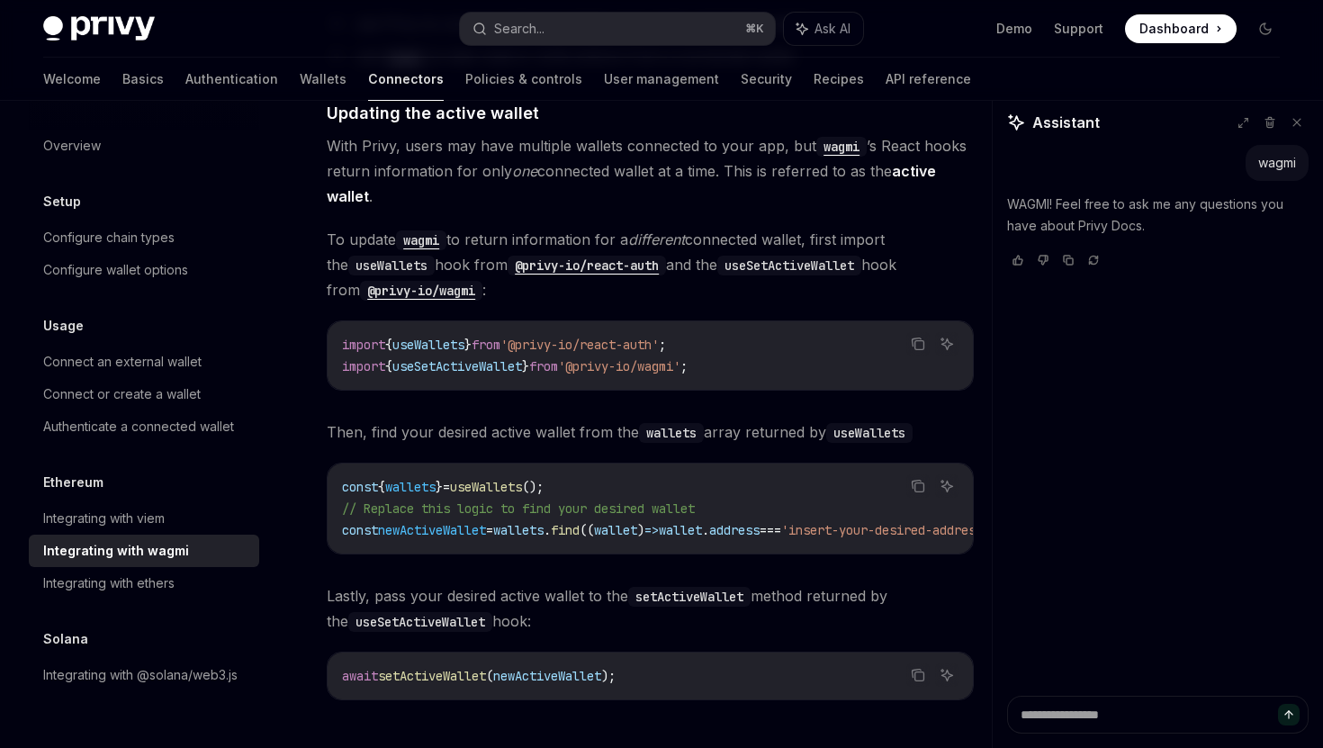
scroll to position [4812, 0]
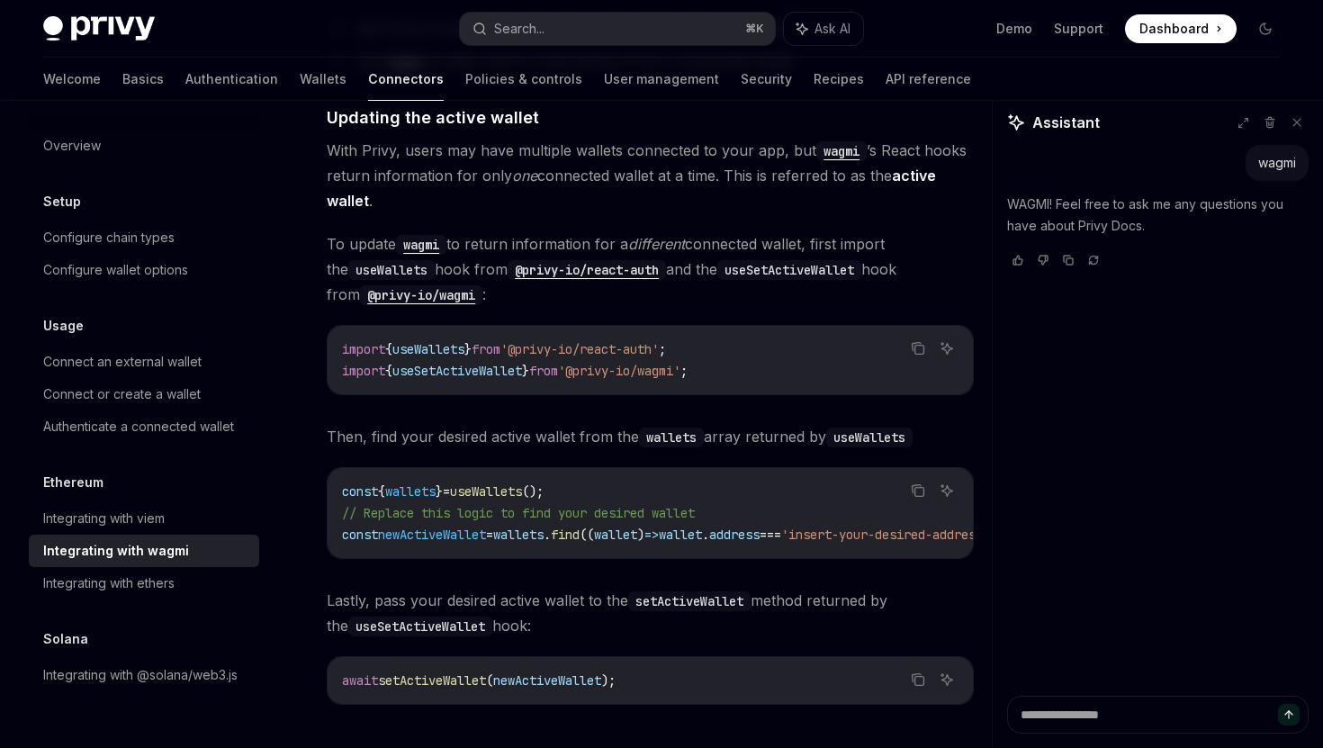
click at [516, 363] on span "useSetActiveWallet" at bounding box center [457, 371] width 130 height 16
copy span "useSetActiveWallet"
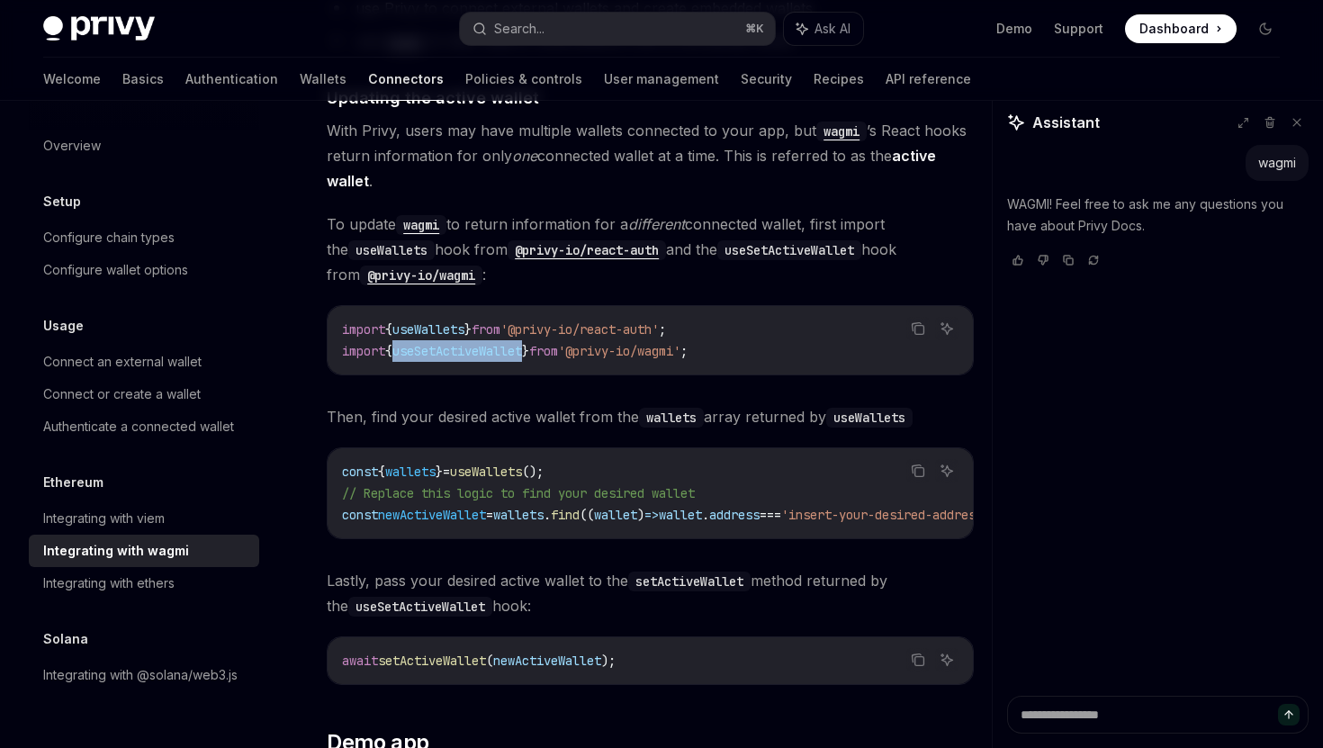
scroll to position [4836, 0]
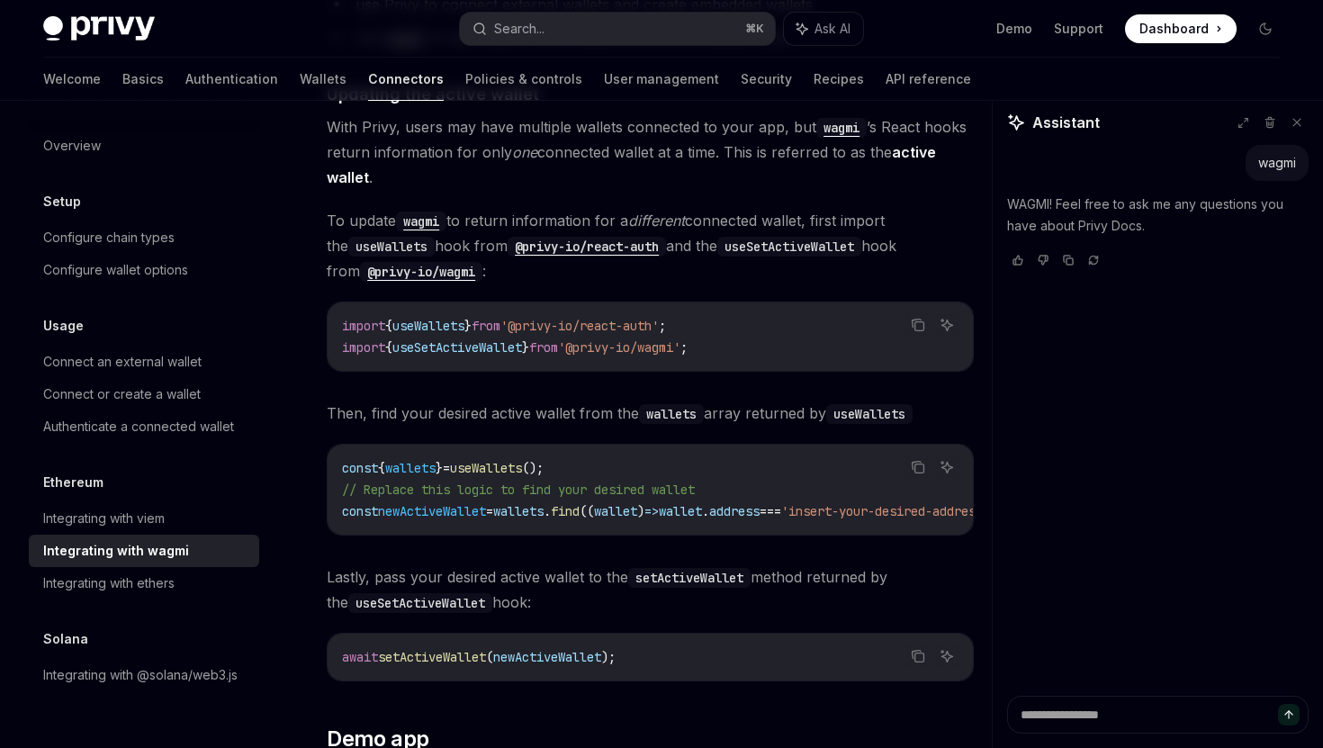
click at [680, 339] on span "'@privy-io/wagmi'" at bounding box center [619, 347] width 122 height 16
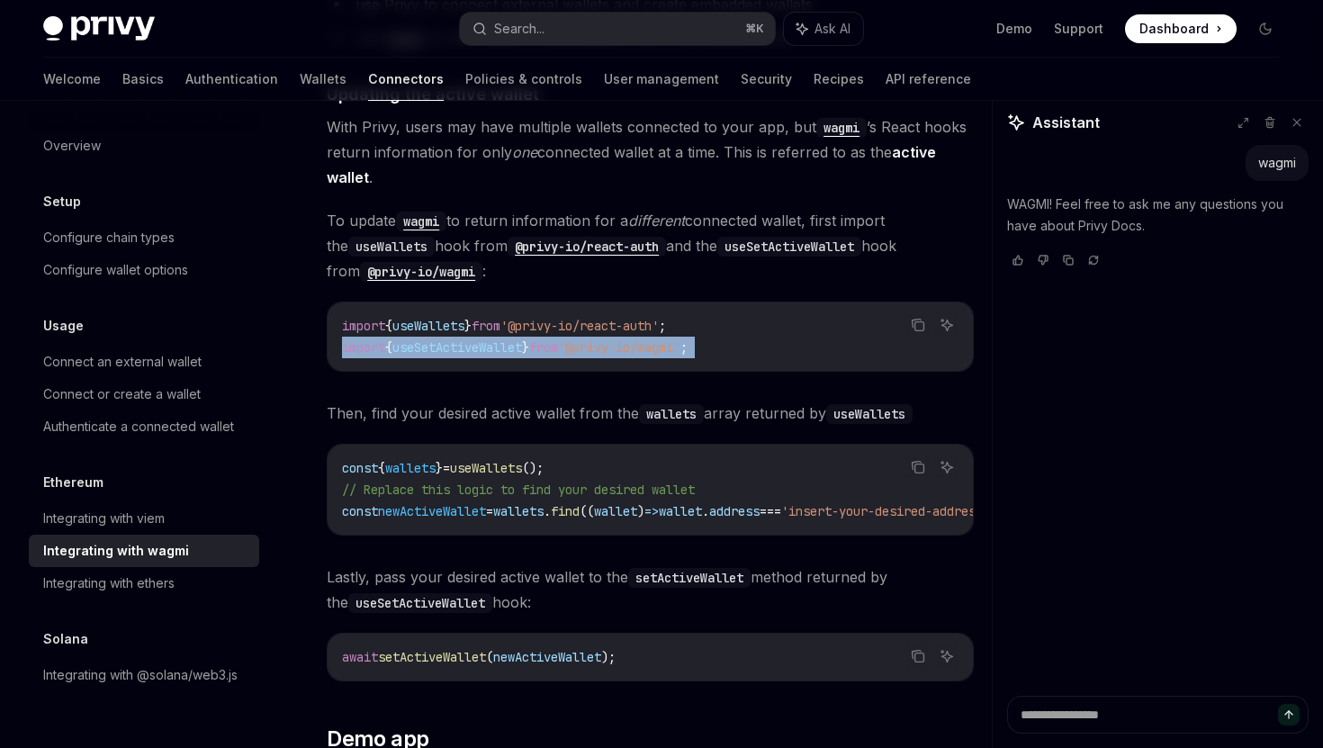
click at [680, 339] on span "'@privy-io/wagmi'" at bounding box center [619, 347] width 122 height 16
copy div "import { useSetActiveWallet } from '@privy-io/wagmi' ;"
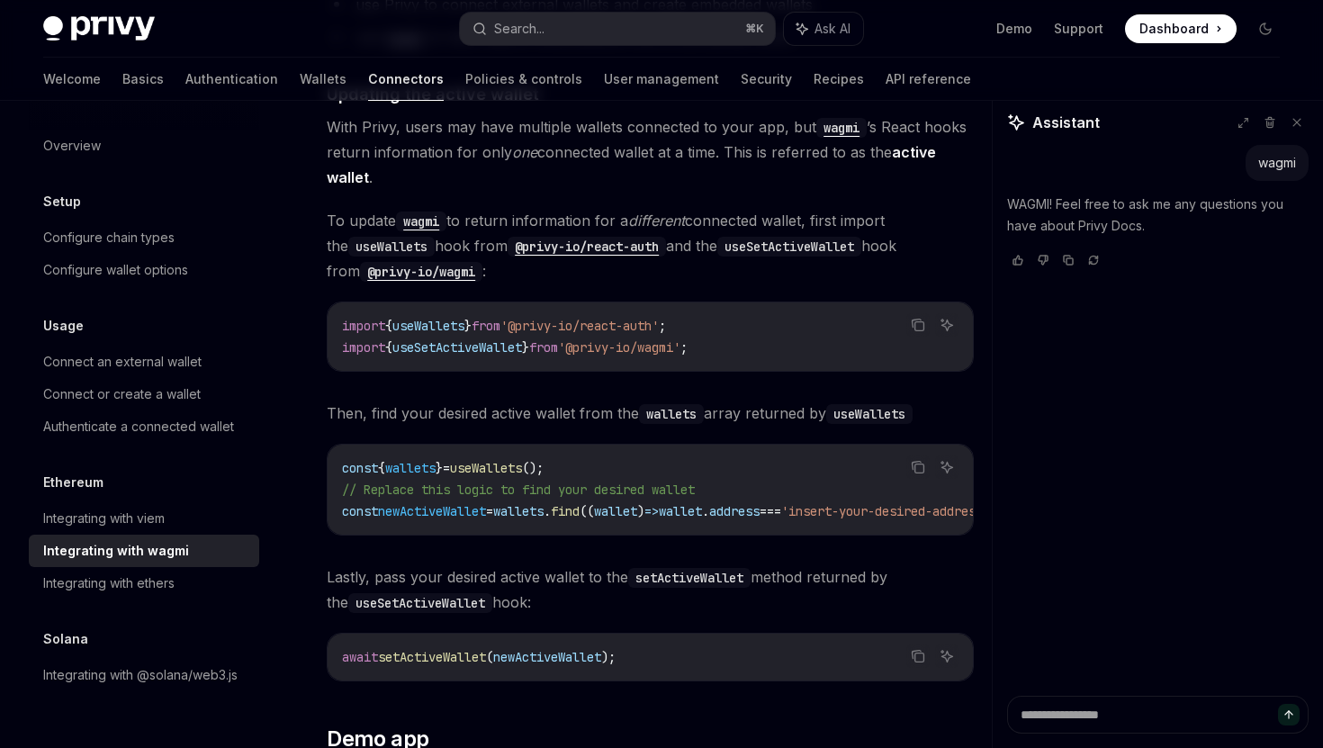
click at [520, 339] on span "useSetActiveWallet" at bounding box center [457, 347] width 130 height 16
click at [753, 237] on code "useSetActiveWallet" at bounding box center [789, 247] width 144 height 20
click at [404, 262] on code "@privy-io/wagmi" at bounding box center [421, 272] width 122 height 20
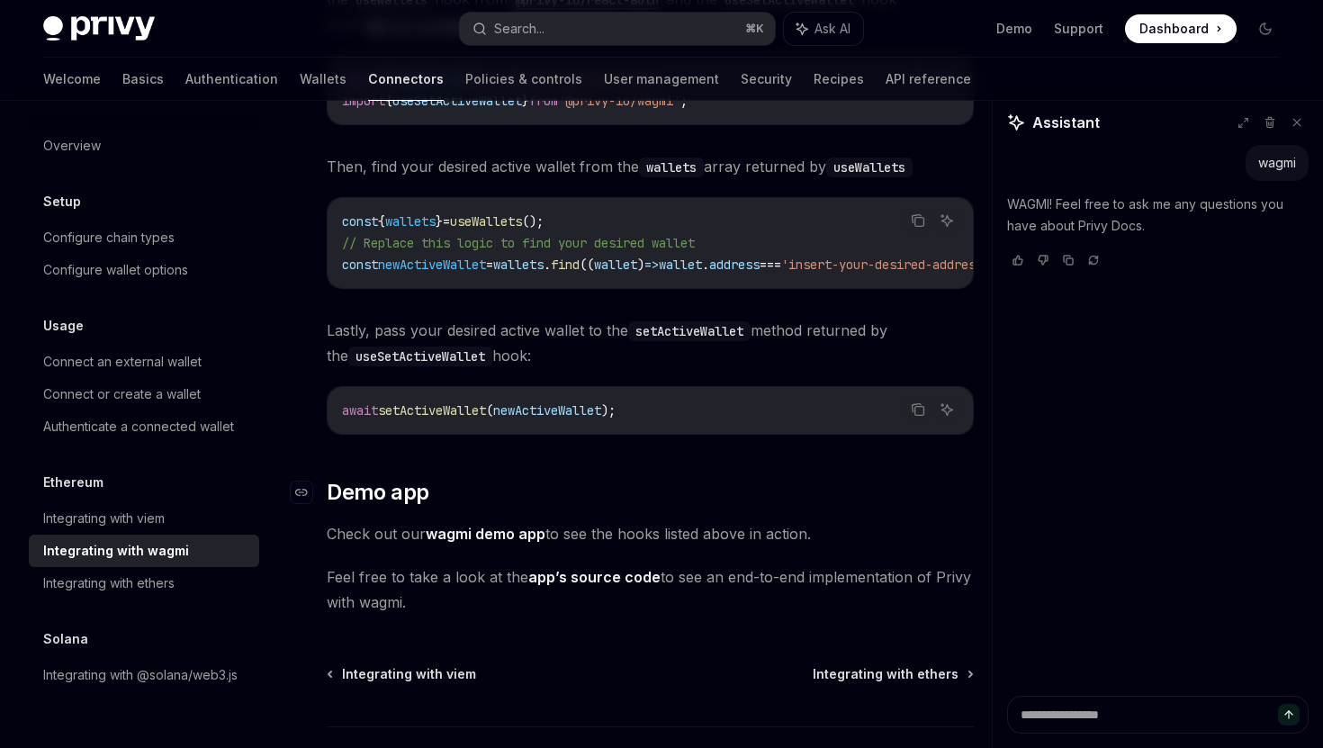
scroll to position [5115, 0]
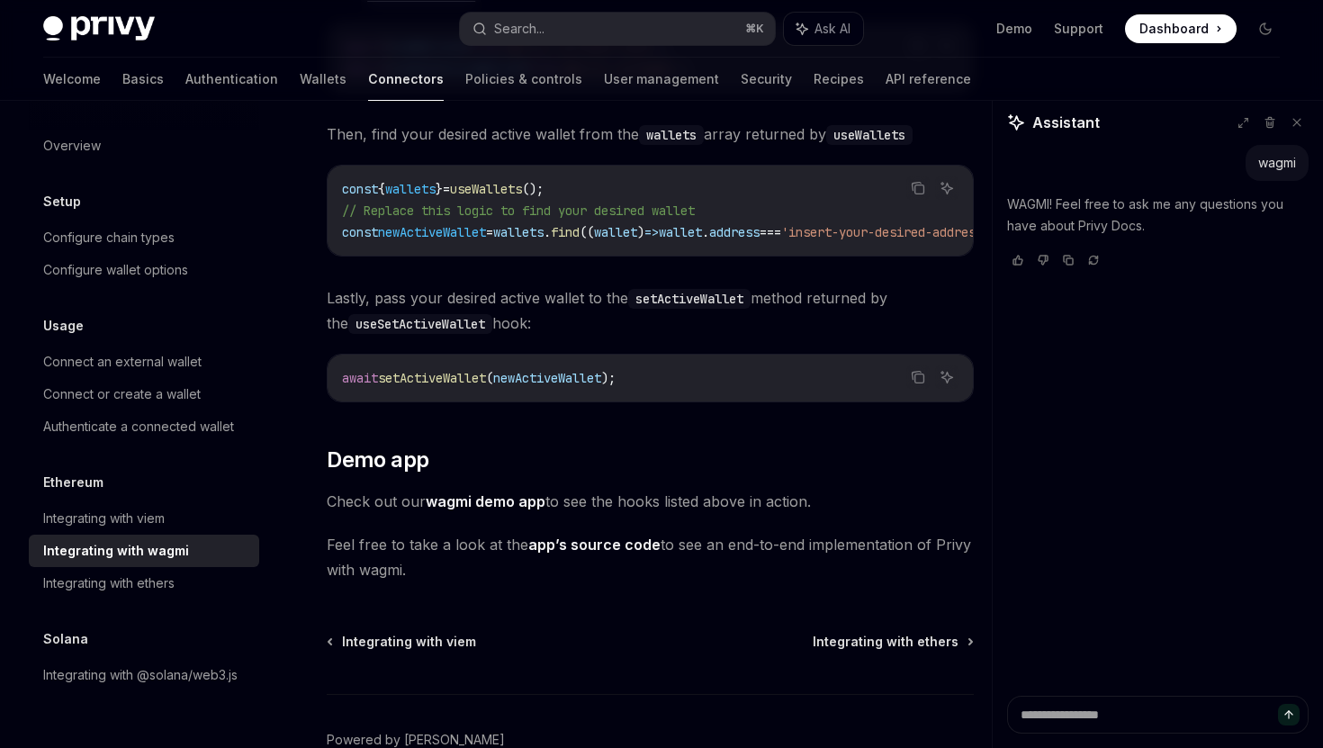
click at [628, 538] on link "app’s source code" at bounding box center [594, 545] width 132 height 19
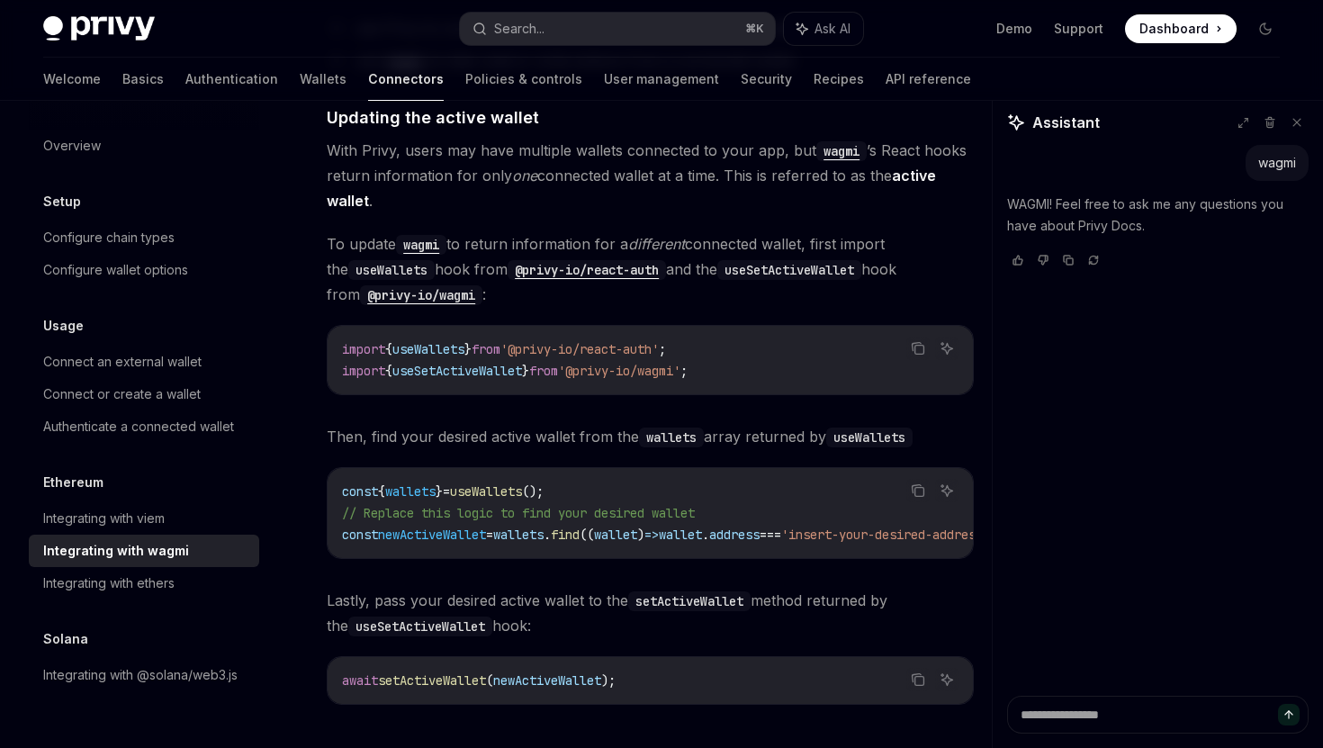
scroll to position [4803, 0]
